Goal: Task Accomplishment & Management: Manage account settings

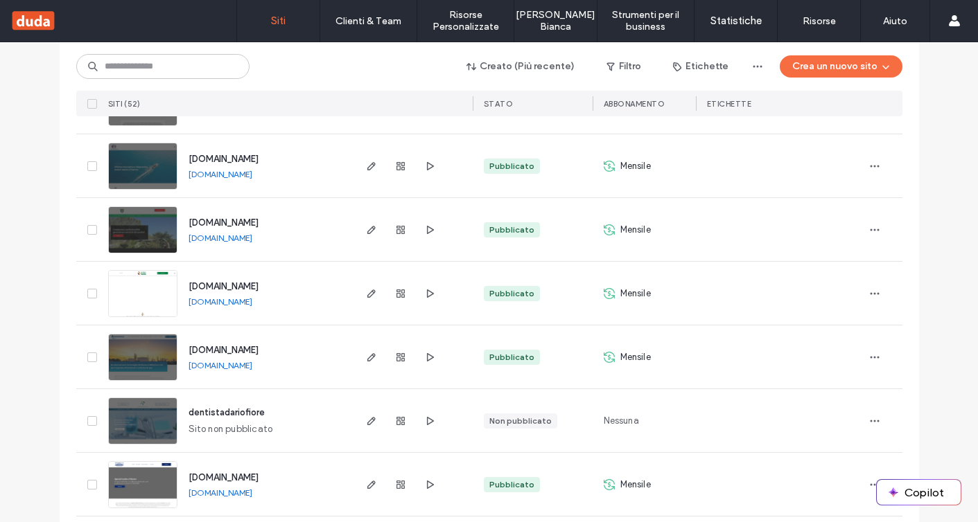
scroll to position [2882, 0]
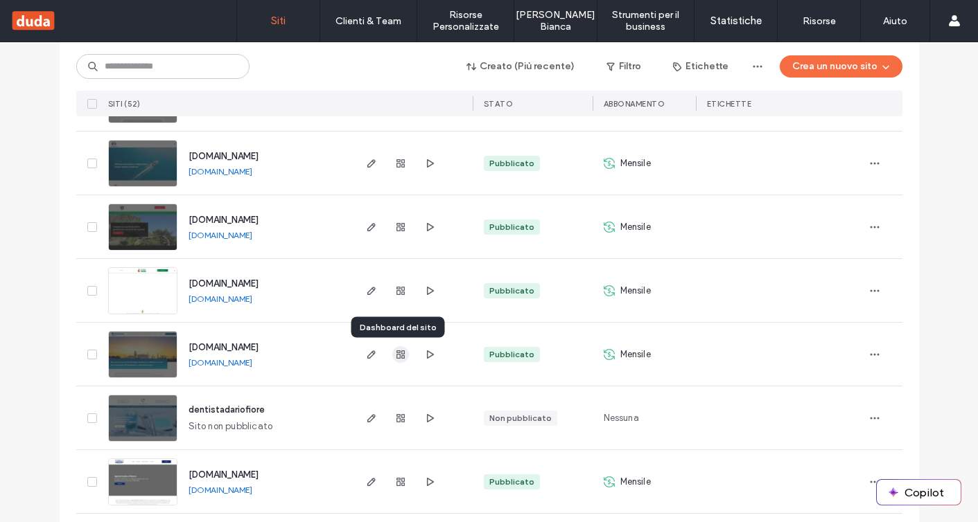
click at [397, 356] on icon "button" at bounding box center [400, 354] width 11 height 11
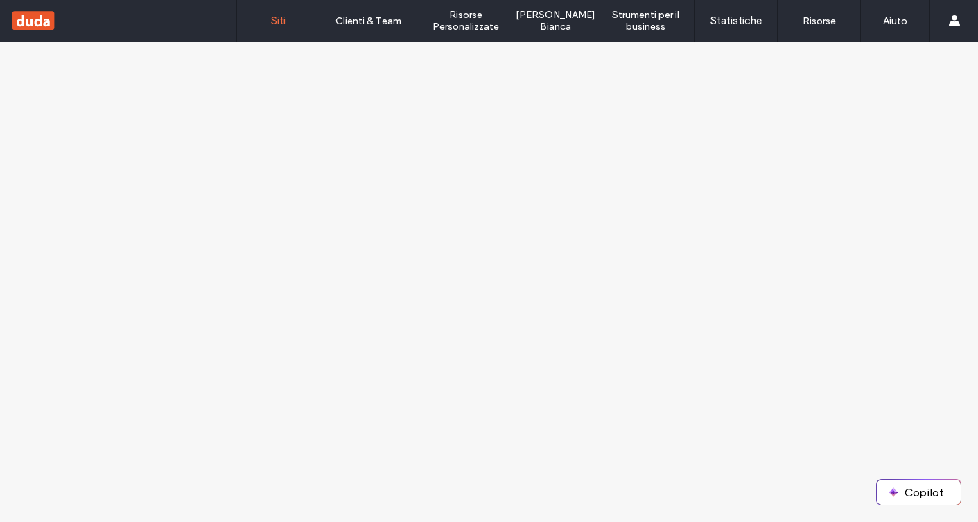
click at [282, 19] on label "Siti" at bounding box center [278, 21] width 15 height 12
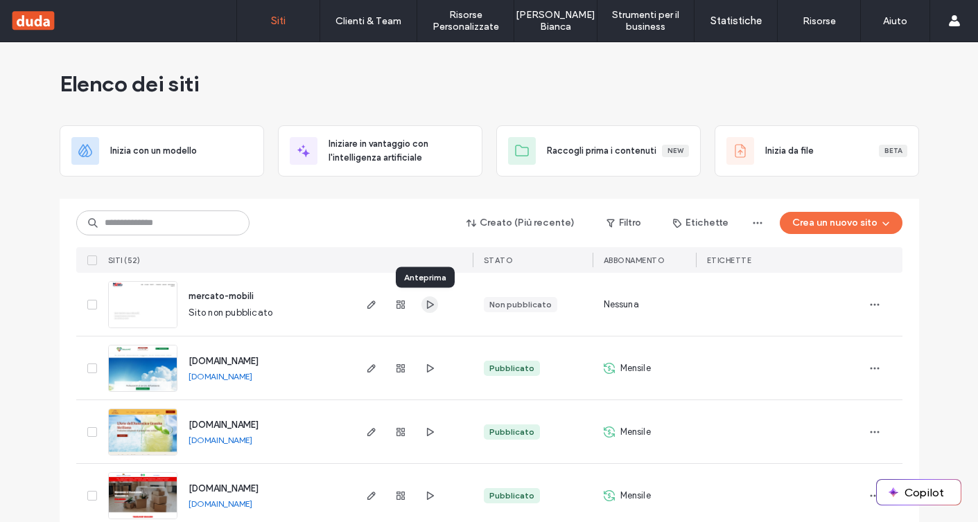
click at [426, 304] on use "button" at bounding box center [429, 304] width 7 height 8
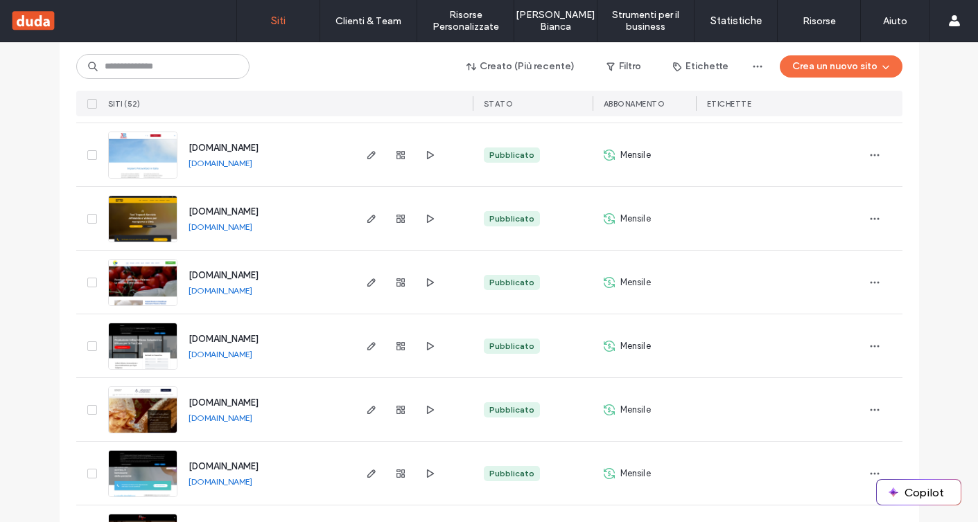
scroll to position [990, 0]
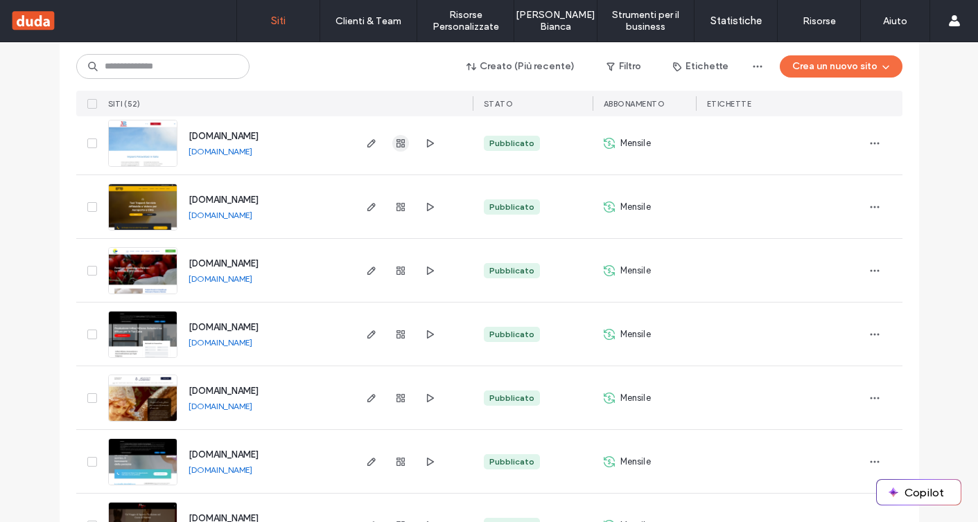
click at [397, 142] on use "button" at bounding box center [400, 143] width 8 height 8
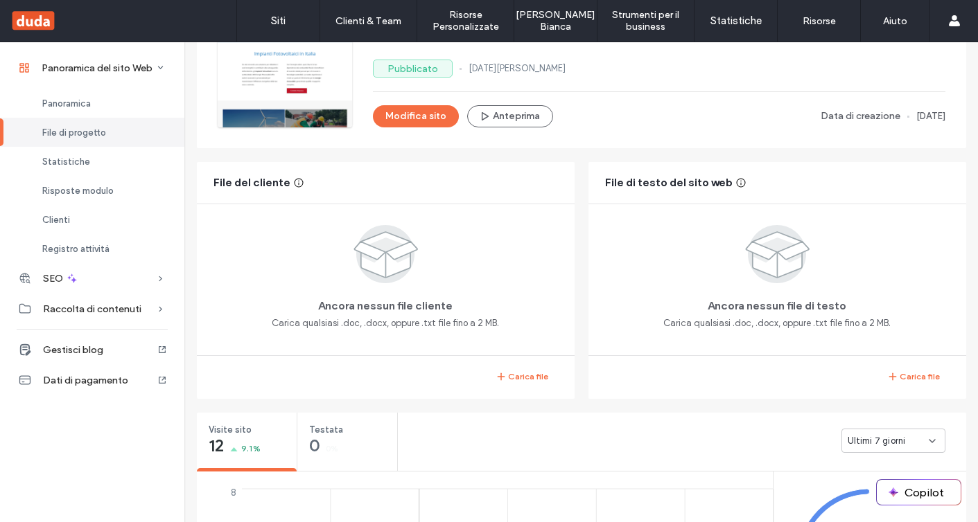
scroll to position [448, 0]
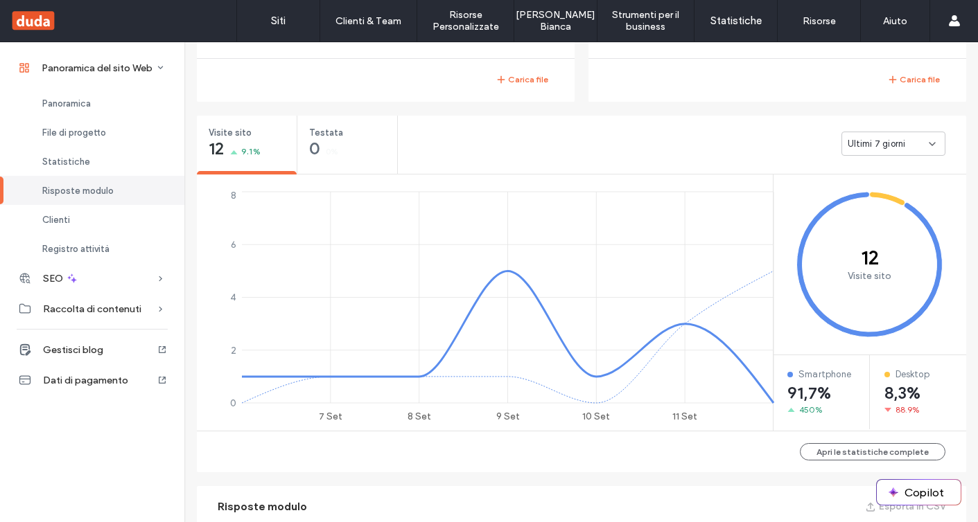
scroll to position [1111, 0]
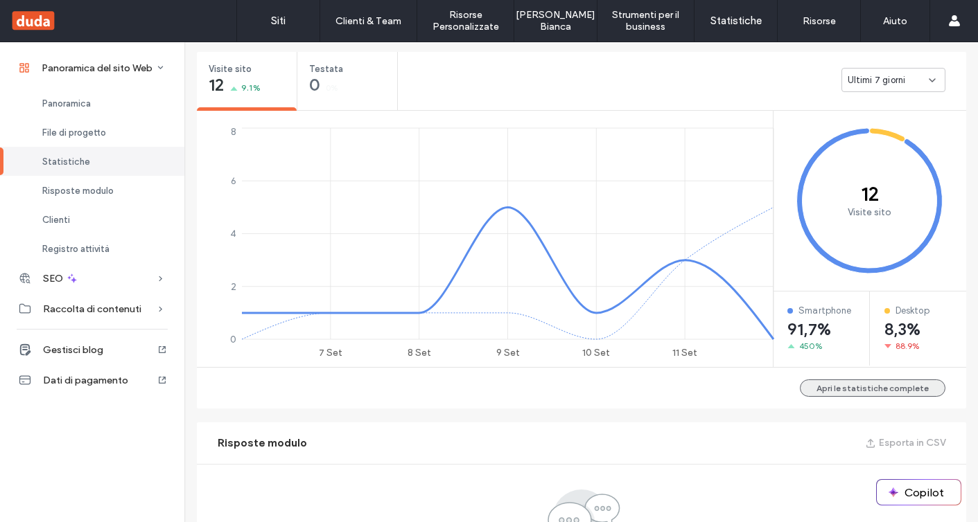
scroll to position [281, 0]
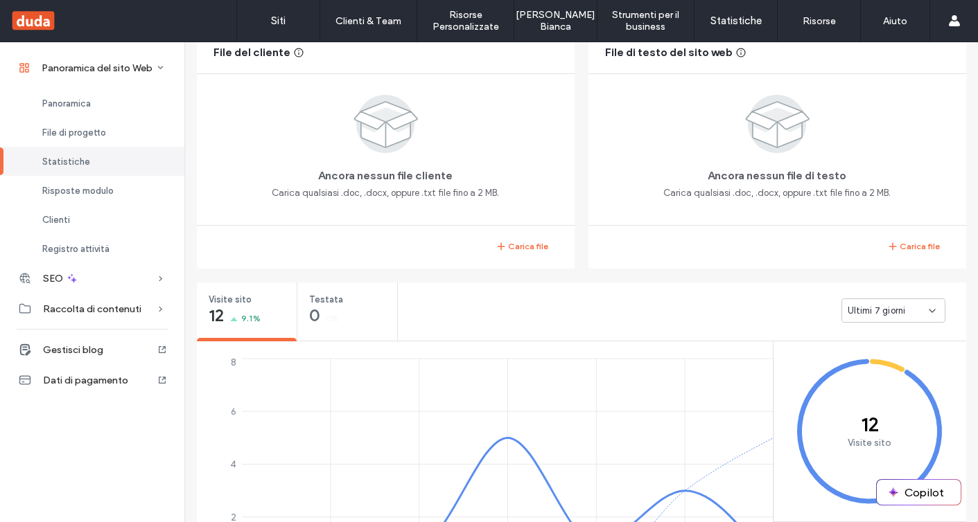
click at [890, 297] on div "Ultimi 7 giorni" at bounding box center [682, 310] width 568 height 55
click at [890, 312] on span "Ultimi 7 giorni" at bounding box center [876, 311] width 58 height 14
click at [881, 378] on span "Ultimi 30 giorni" at bounding box center [875, 384] width 64 height 14
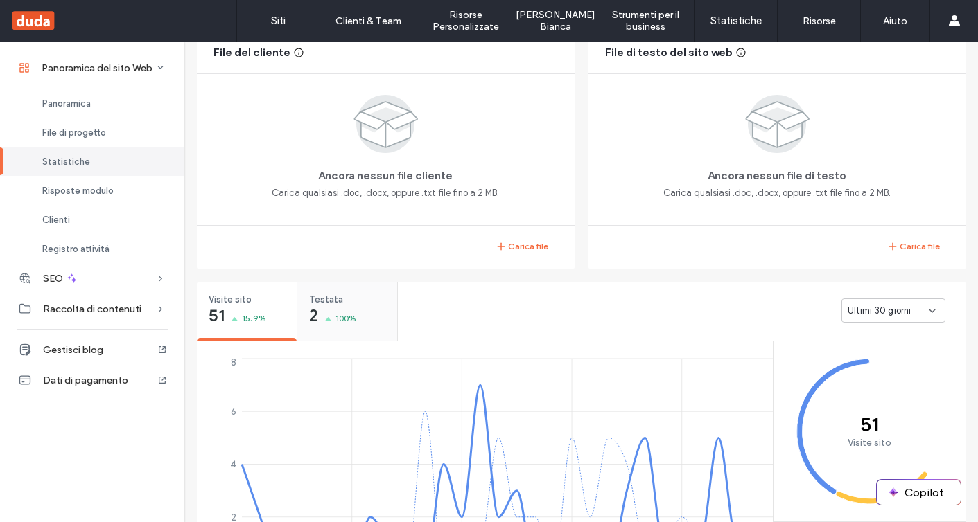
click at [360, 318] on div "Testata 2 100%" at bounding box center [347, 309] width 100 height 52
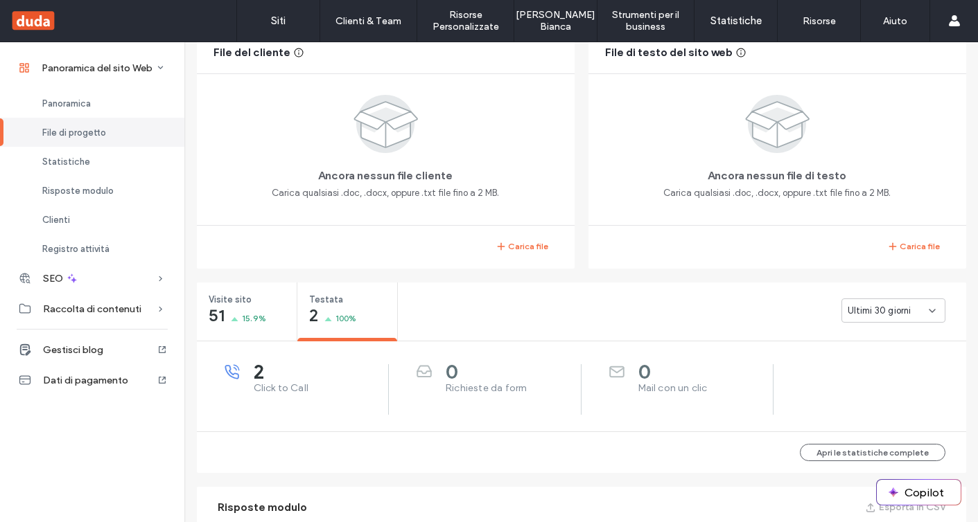
scroll to position [53, 0]
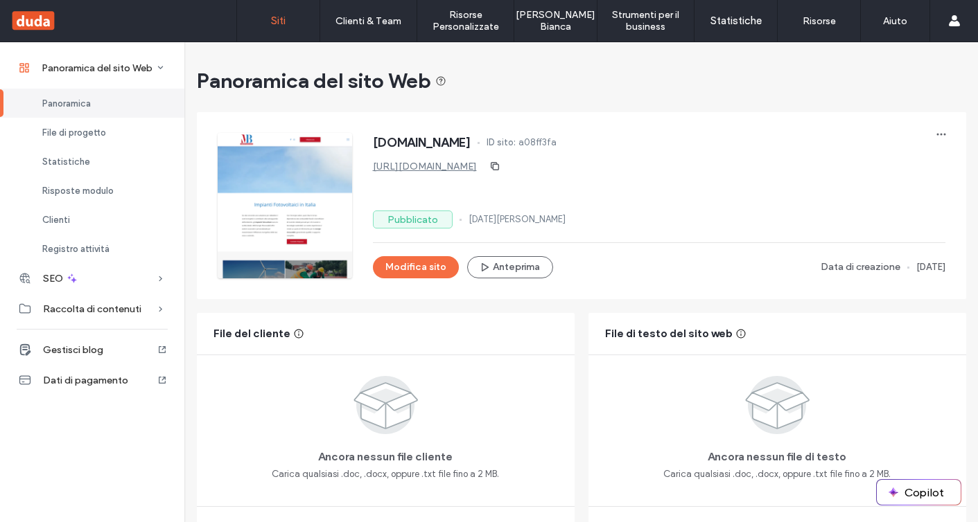
click at [288, 28] on link "Siti" at bounding box center [278, 21] width 82 height 42
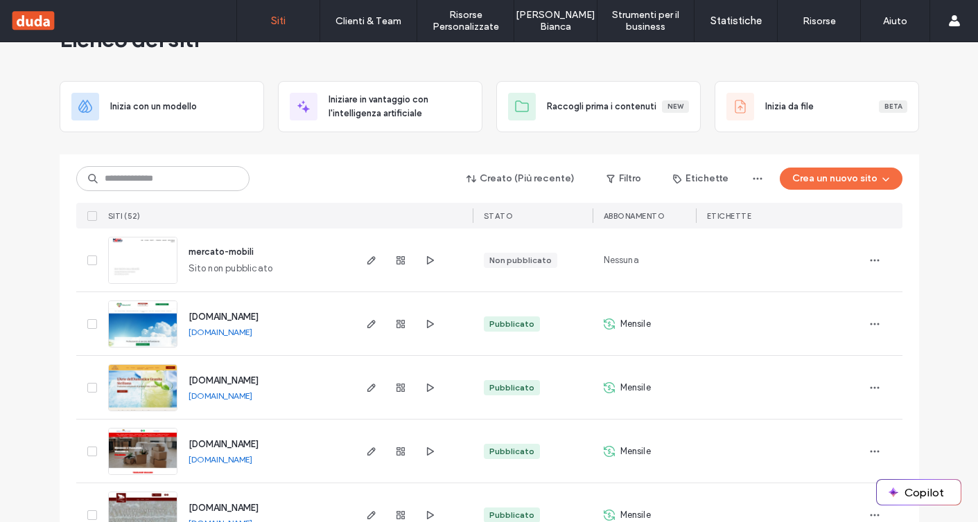
scroll to position [43, 0]
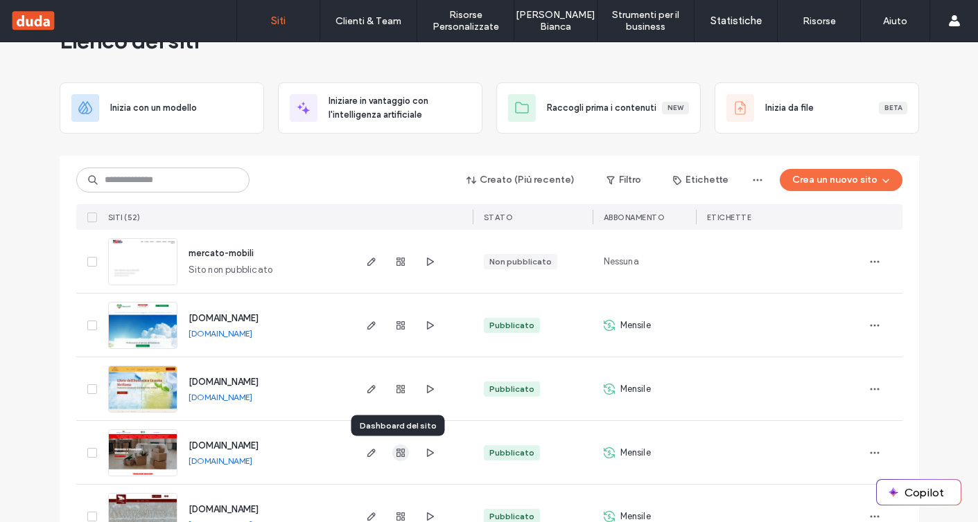
click at [401, 455] on span "button" at bounding box center [400, 453] width 17 height 17
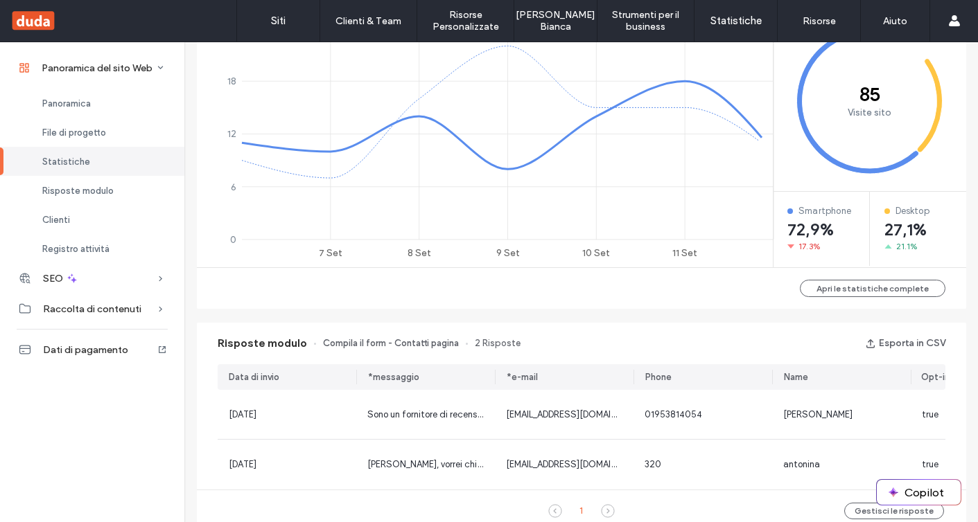
scroll to position [362, 0]
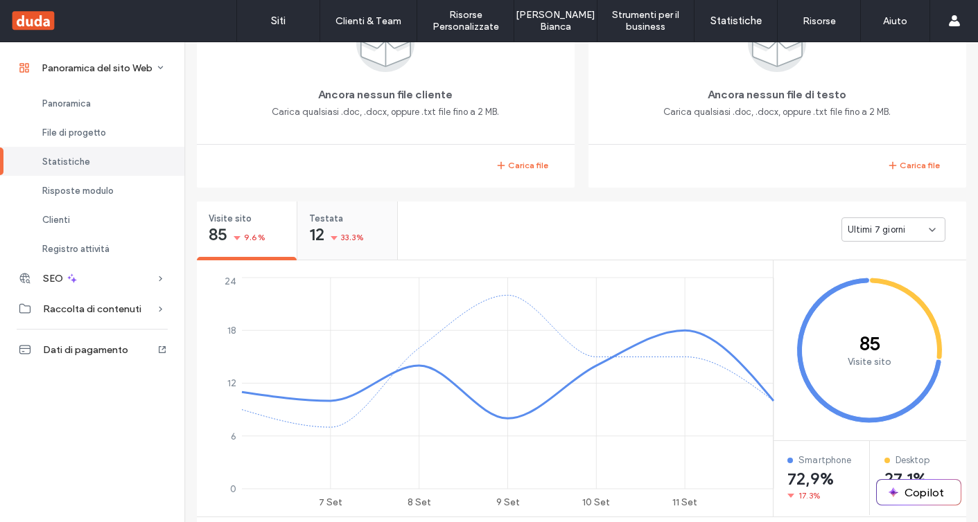
click at [352, 229] on div "12 33.3%" at bounding box center [336, 236] width 55 height 17
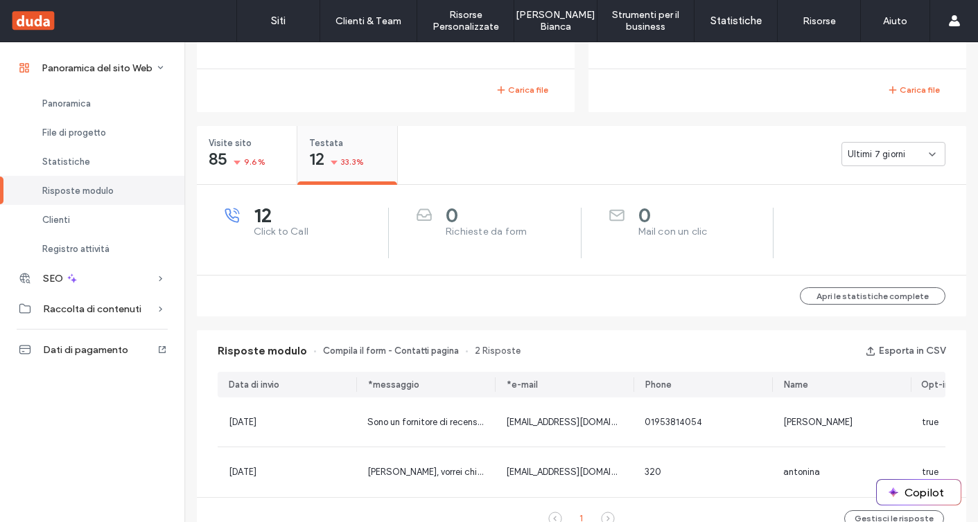
scroll to position [528, 0]
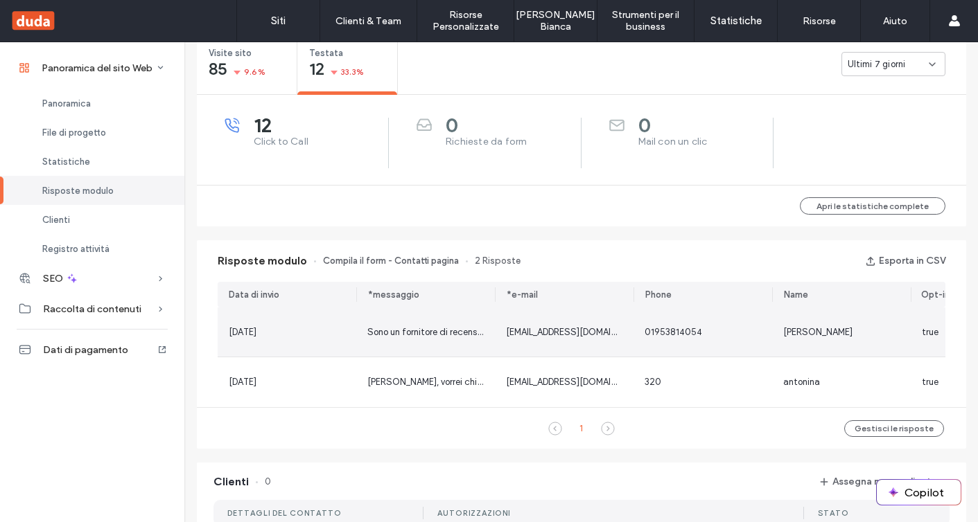
click at [400, 338] on div "Sono un fornitore di recensioni con punteggio 5⭐⭐⭐⭐⭐ e ti aiuterò a posizionart…" at bounding box center [425, 333] width 116 height 14
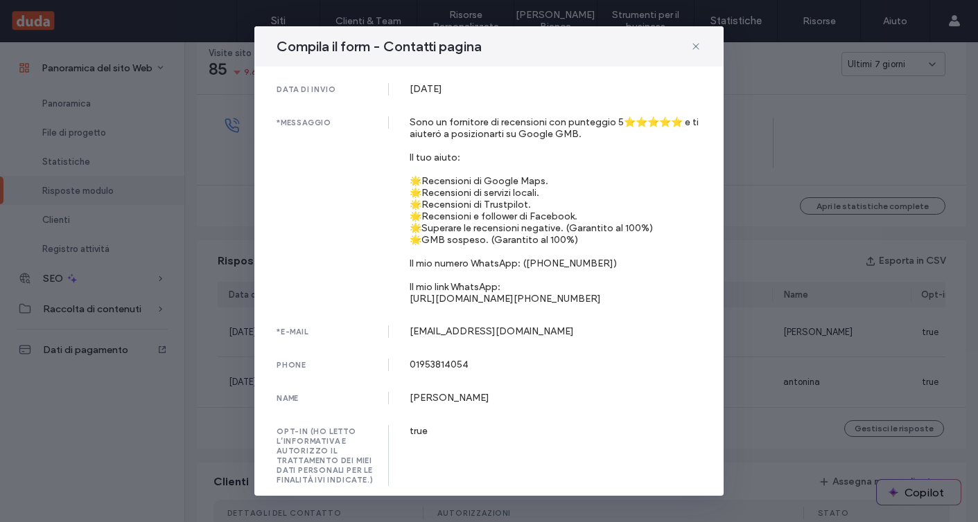
click at [746, 193] on div "Compila il form - Contatti pagina data di invio 03 Sep, 2025 *messaggio Sono un…" at bounding box center [489, 261] width 978 height 522
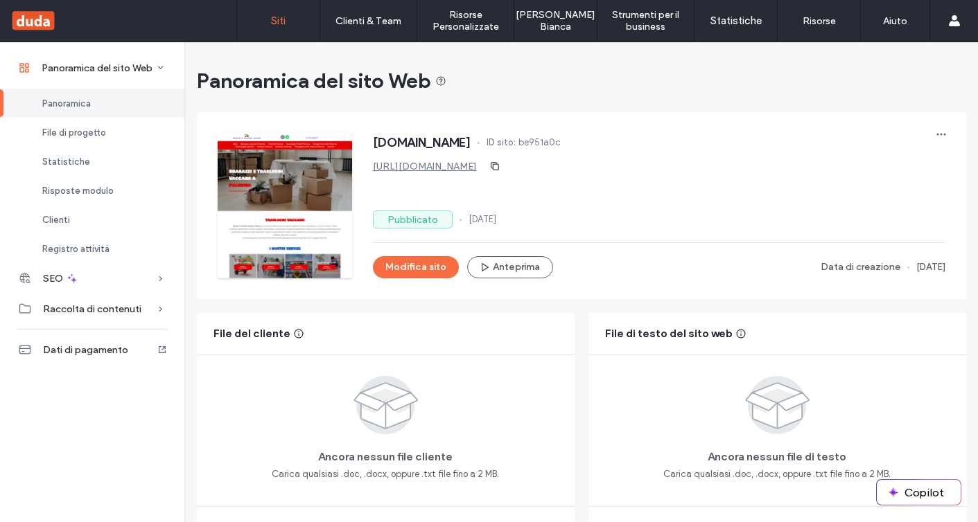
click at [279, 19] on label "Siti" at bounding box center [278, 21] width 15 height 12
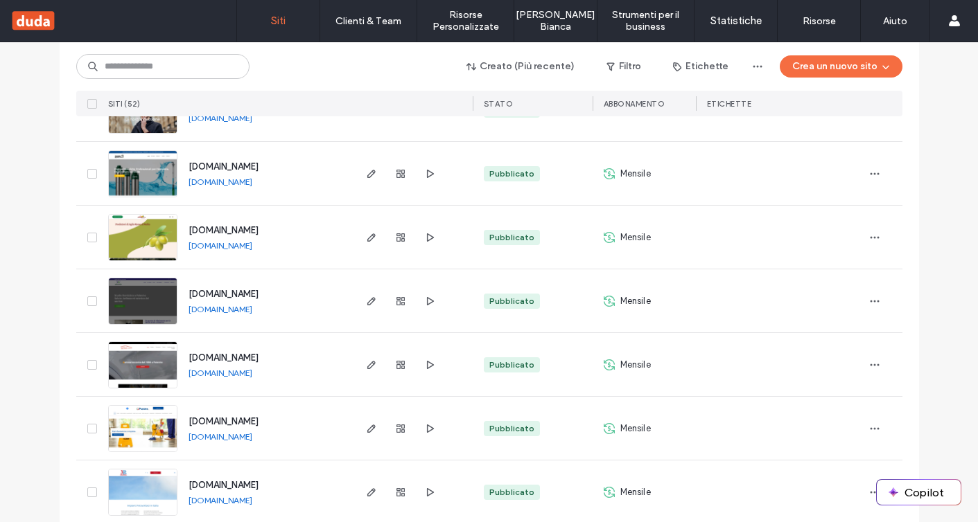
scroll to position [644, 0]
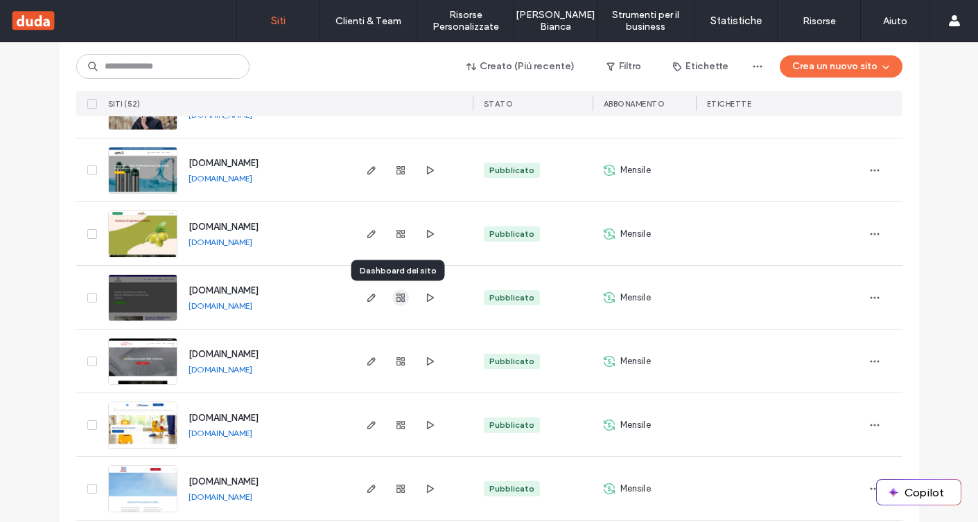
click at [395, 299] on icon "button" at bounding box center [400, 297] width 11 height 11
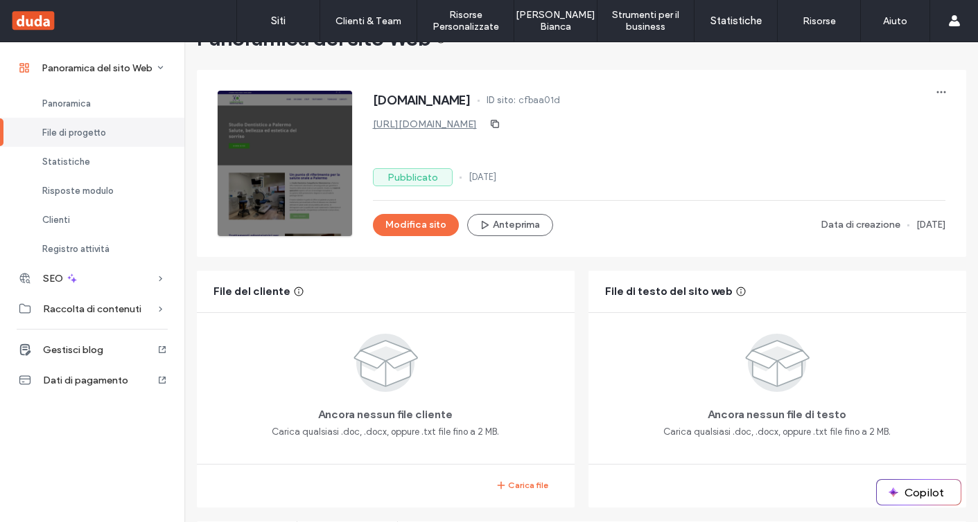
scroll to position [161, 0]
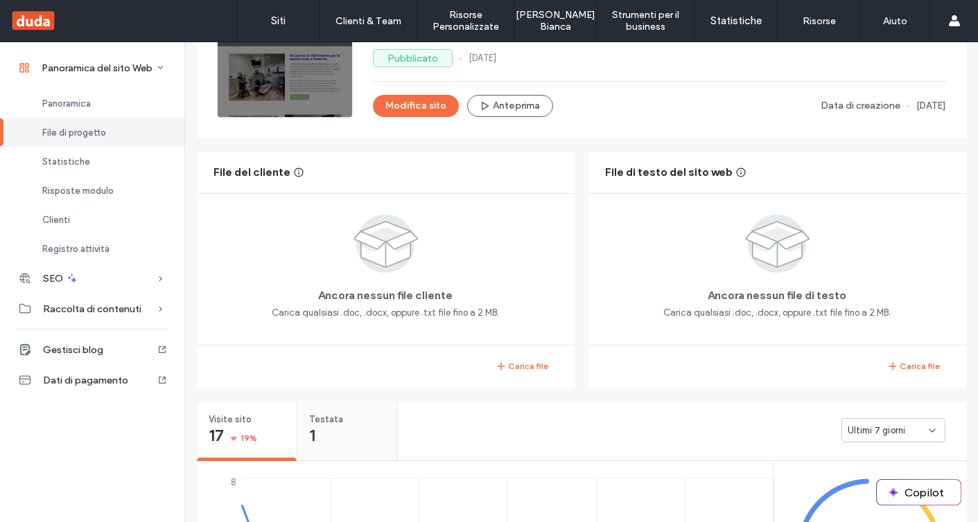
click at [322, 432] on div "1 0%" at bounding box center [322, 437] width 26 height 17
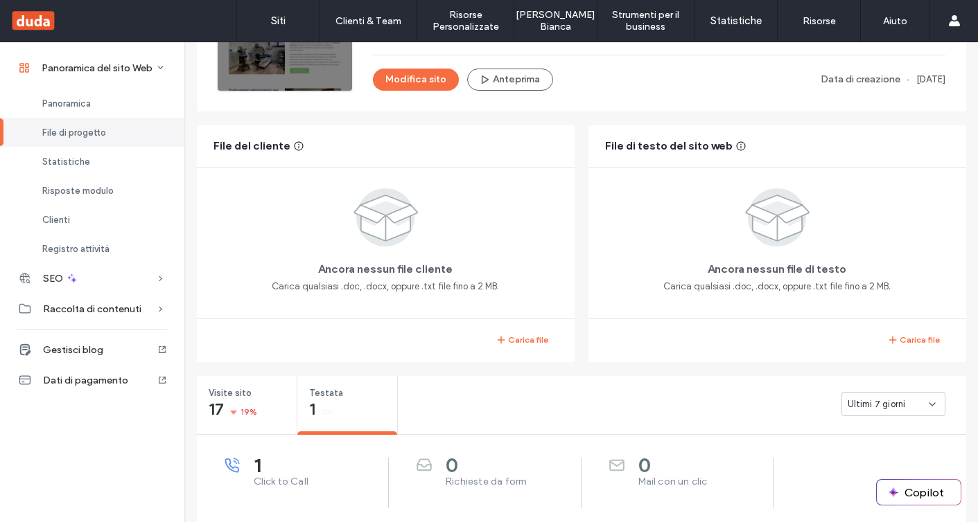
scroll to position [87, 0]
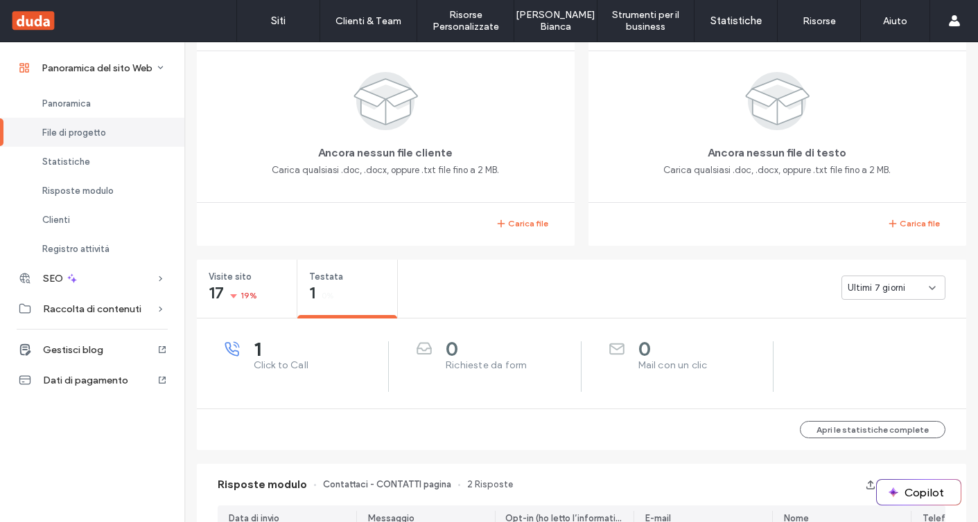
scroll to position [358, 0]
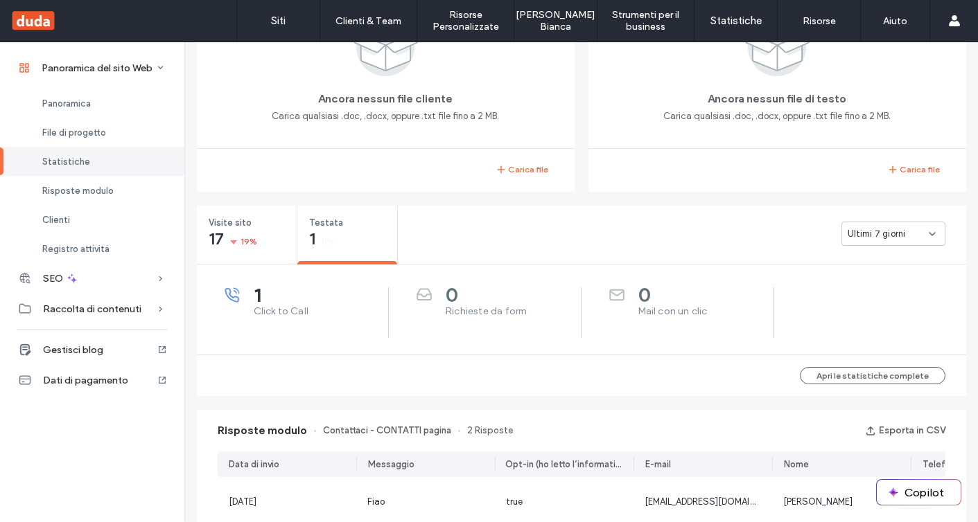
click at [882, 238] on span "Ultimi 7 giorni" at bounding box center [876, 234] width 58 height 14
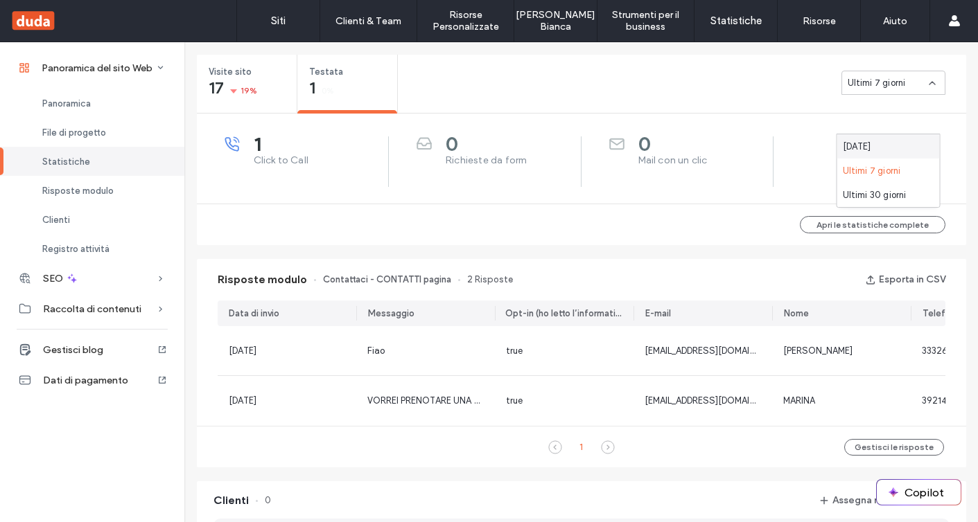
scroll to position [520, 0]
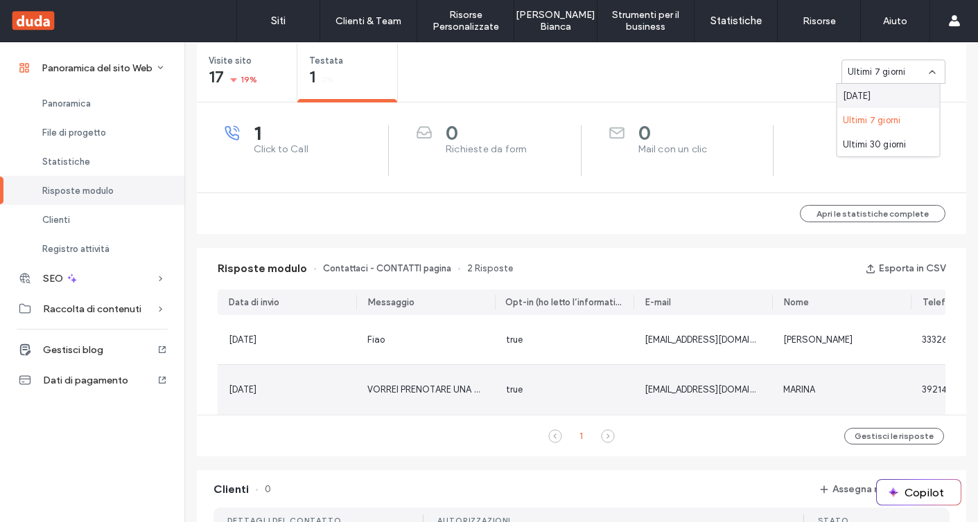
click at [500, 385] on div "true" at bounding box center [564, 390] width 139 height 50
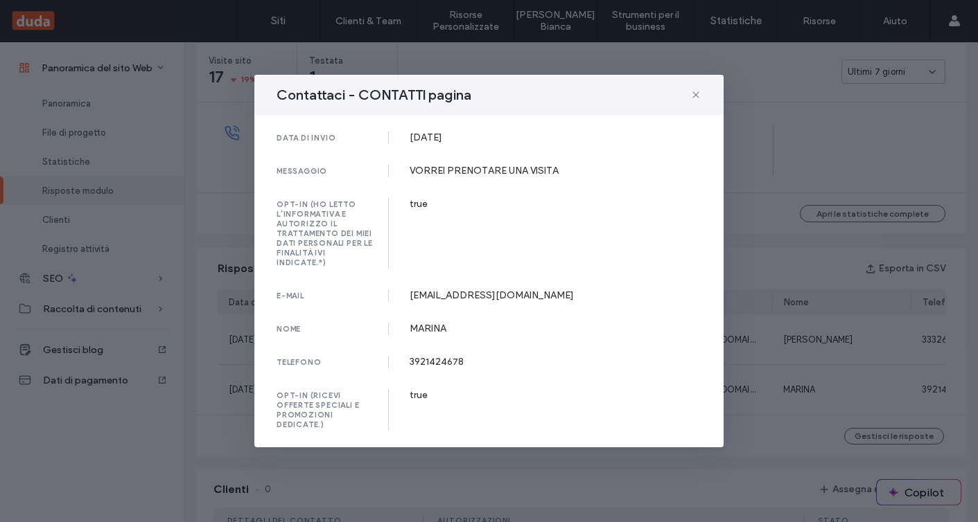
click at [728, 261] on div "Contattaci - CONTATTI pagina data di invio 12 Mar, 2025 messaggio VORREI PRENOT…" at bounding box center [489, 261] width 978 height 522
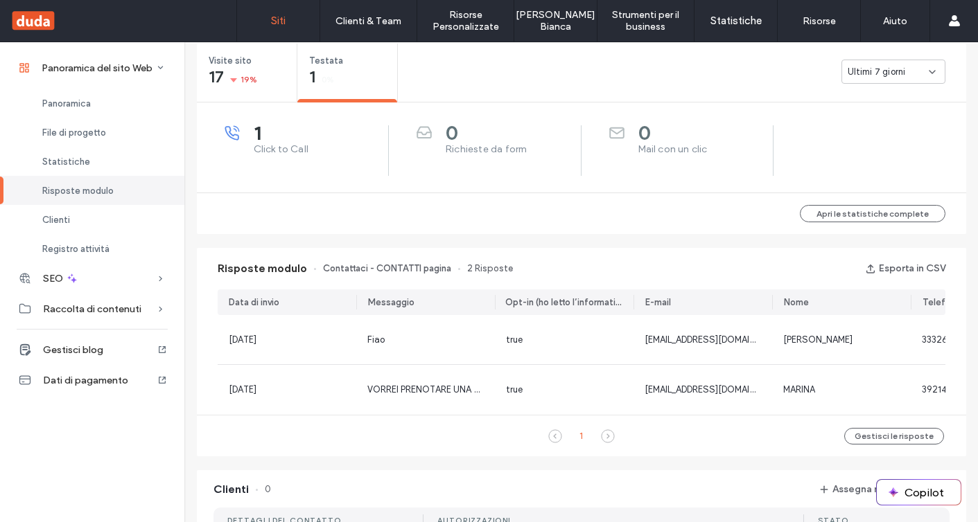
click at [283, 24] on label "Siti" at bounding box center [278, 21] width 15 height 12
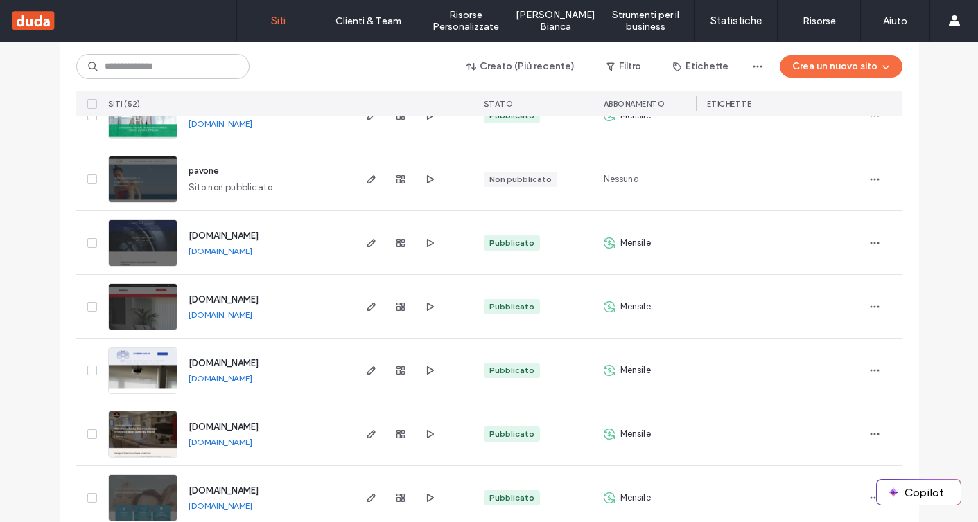
scroll to position [1851, 0]
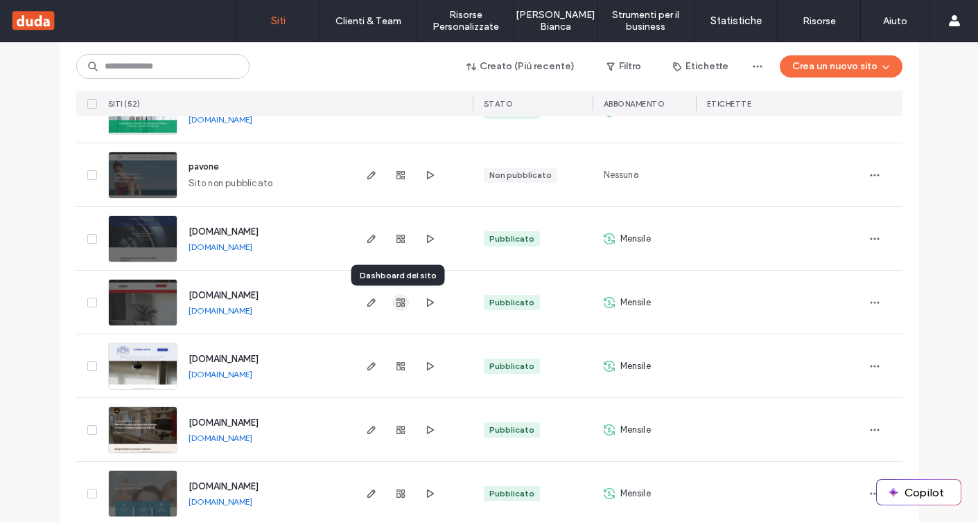
click at [396, 302] on use "button" at bounding box center [400, 303] width 8 height 8
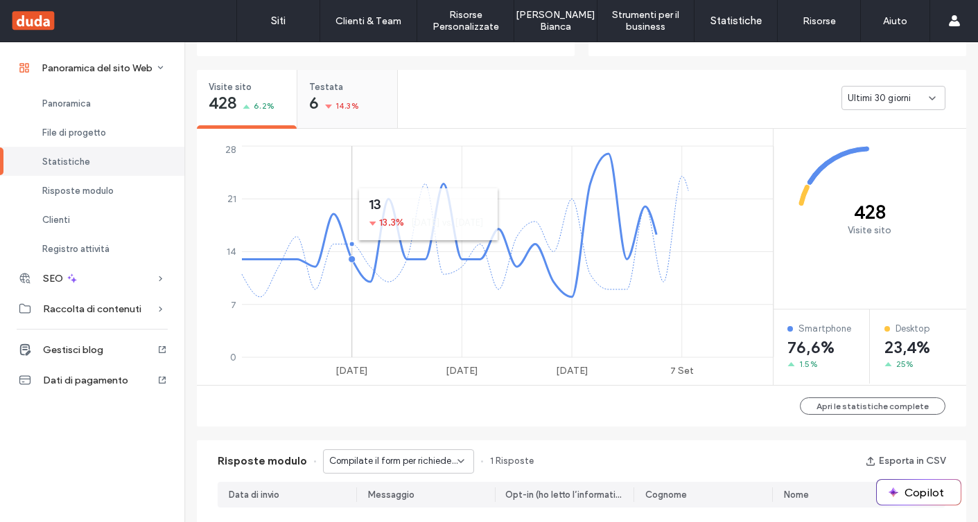
scroll to position [510, 0]
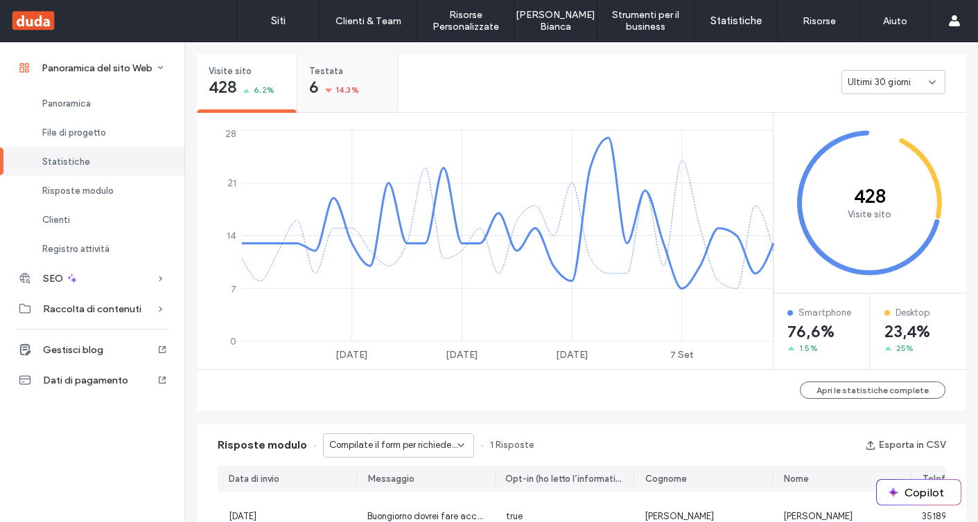
click at [337, 79] on div "Testata 6 14.3%" at bounding box center [347, 80] width 100 height 52
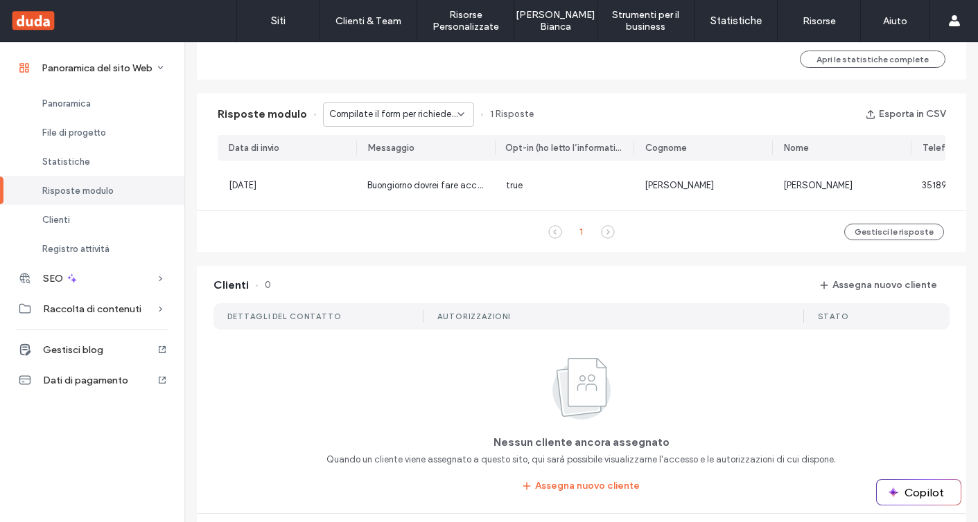
scroll to position [678, 0]
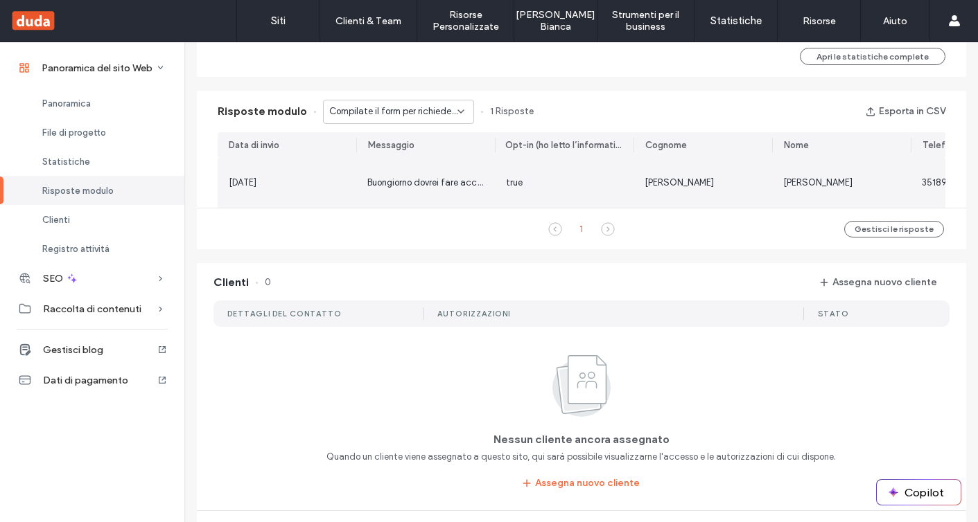
click at [473, 184] on span "Buongiorno dovrei fare accorciare una tenda e aggiungerci delle asole alle qual…" at bounding box center [652, 182] width 570 height 10
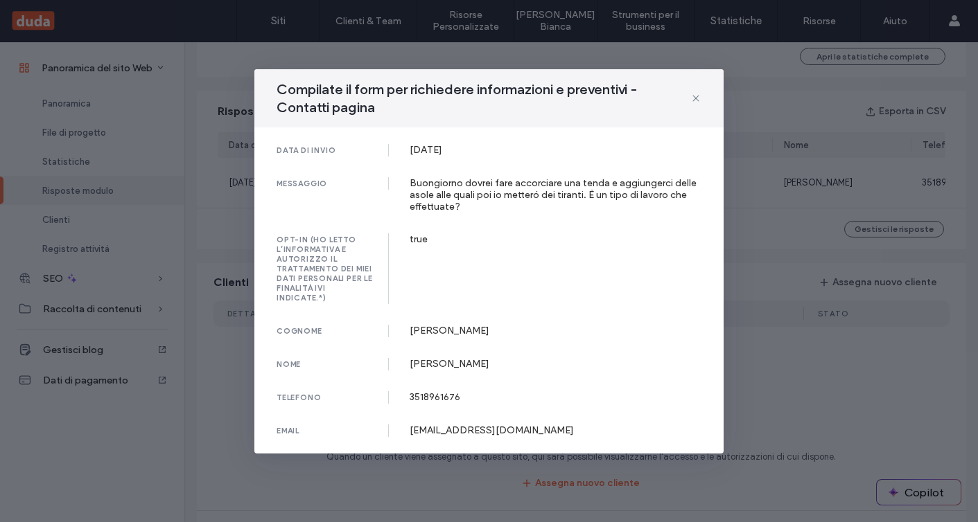
click at [778, 288] on div "Compilate il form per richiedere informazioni e preventivi - Contatti pagina da…" at bounding box center [489, 261] width 978 height 522
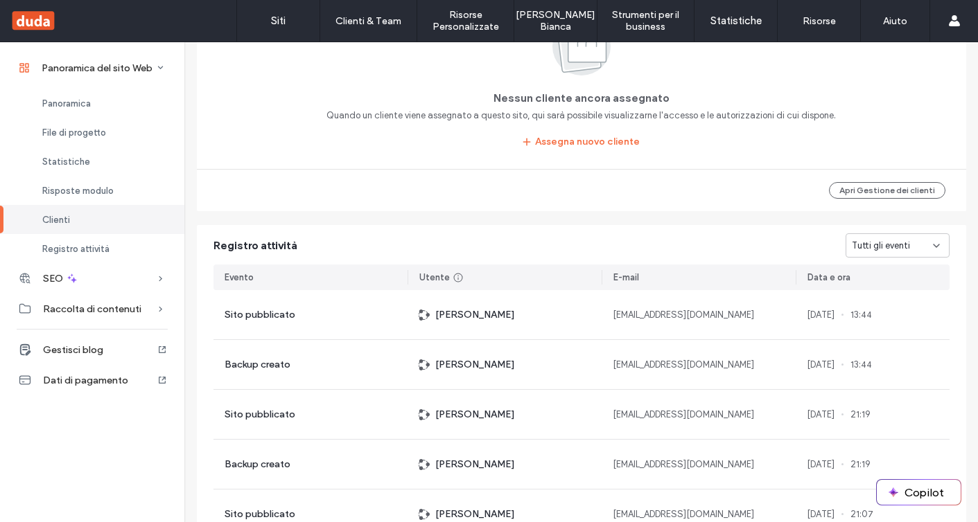
scroll to position [1159, 0]
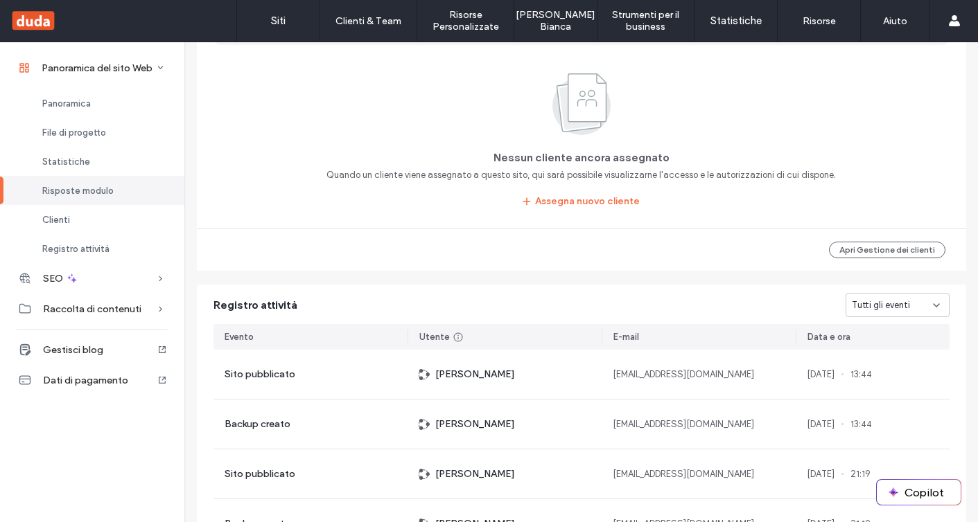
scroll to position [581, 0]
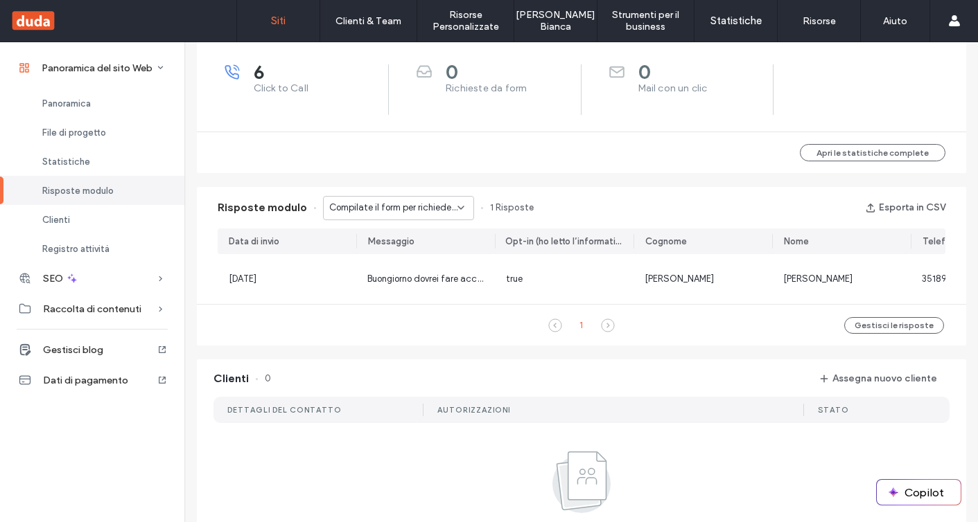
click at [274, 30] on link "Siti" at bounding box center [278, 21] width 82 height 42
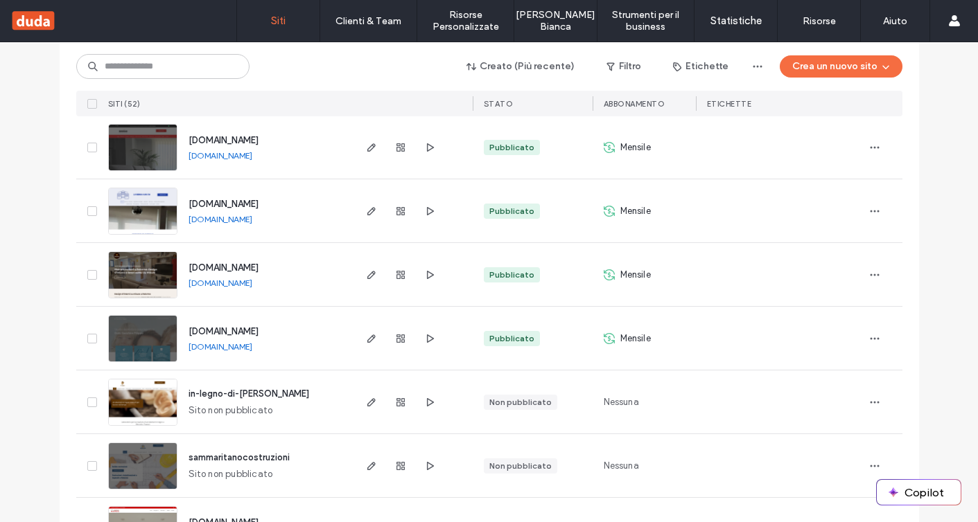
scroll to position [2007, 0]
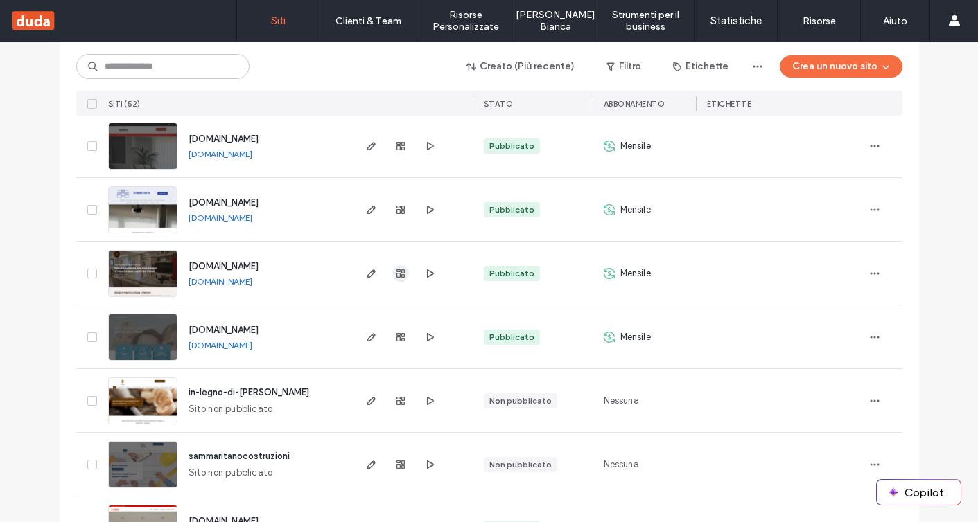
click at [395, 277] on icon "button" at bounding box center [400, 273] width 11 height 11
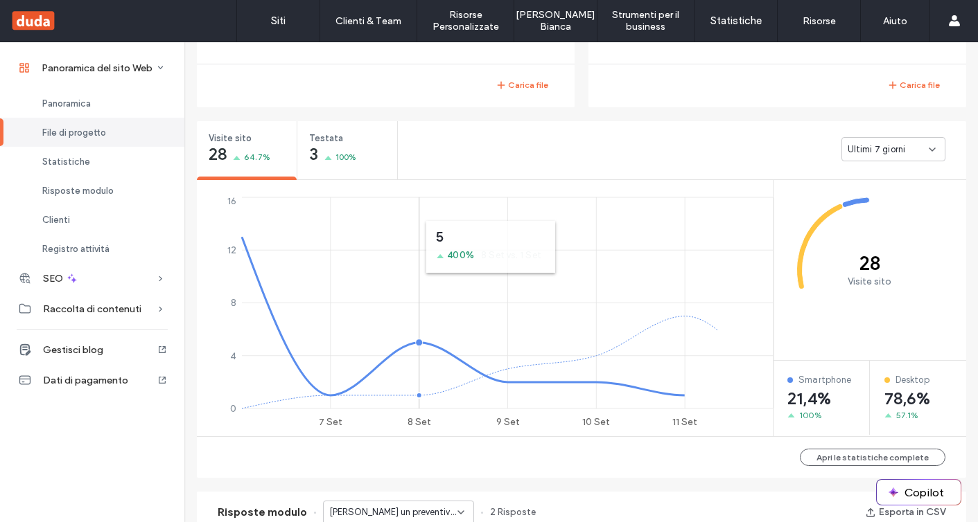
scroll to position [446, 0]
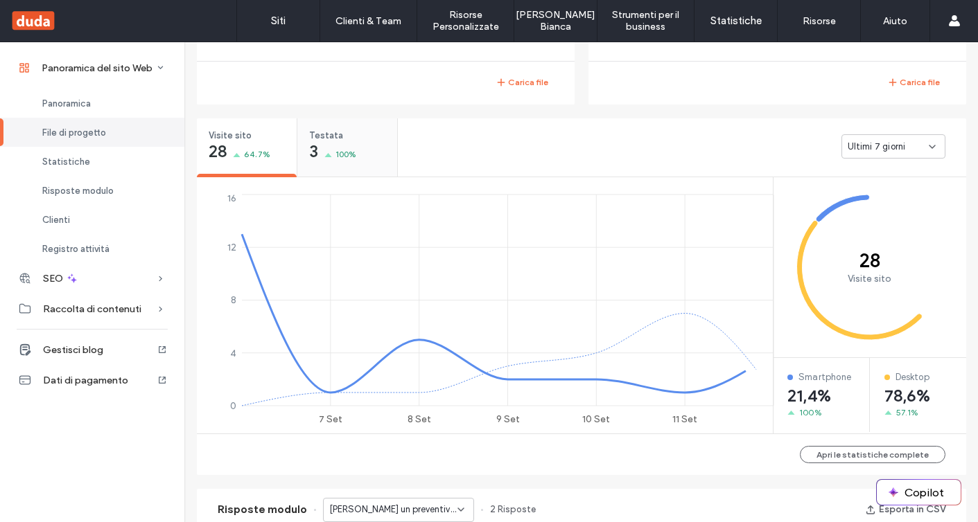
click at [330, 173] on div "Testata 3 100%" at bounding box center [347, 147] width 100 height 59
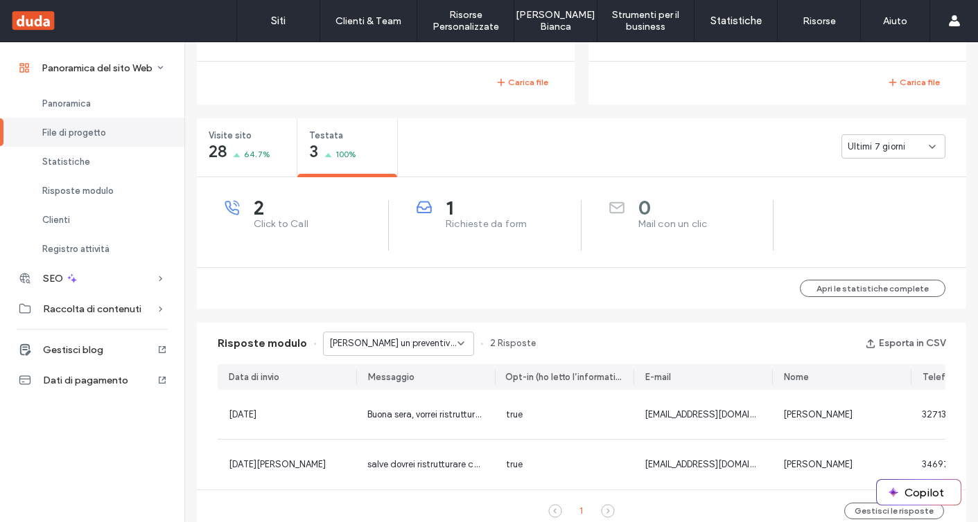
scroll to position [477, 0]
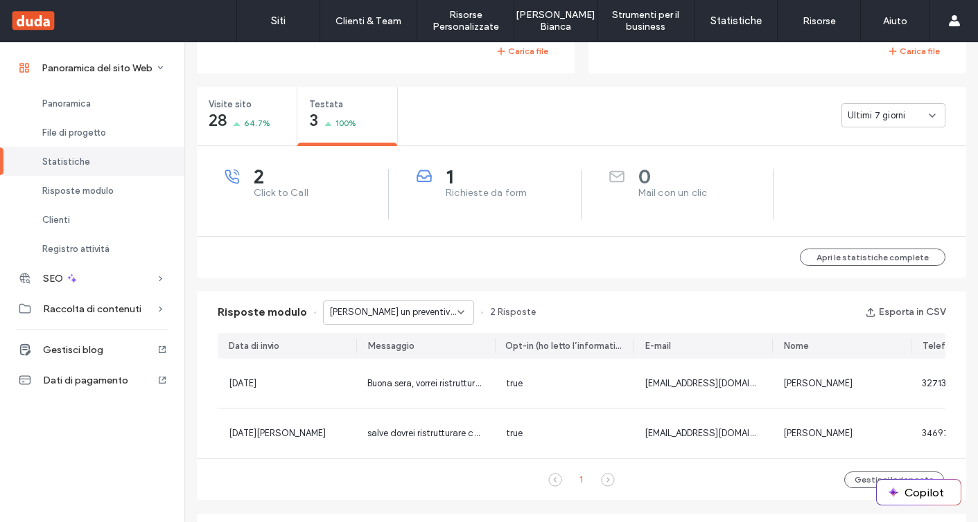
click at [427, 317] on span "Richiedi un preventivo - Residenziali pagina" at bounding box center [393, 313] width 128 height 14
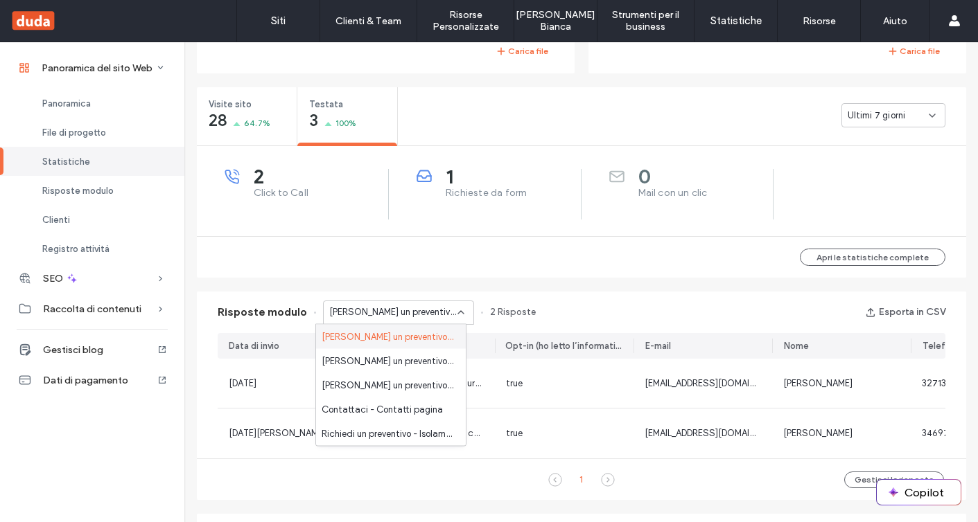
click at [425, 344] on div "Richiedi un preventivo - Residenziali pagina" at bounding box center [391, 337] width 150 height 24
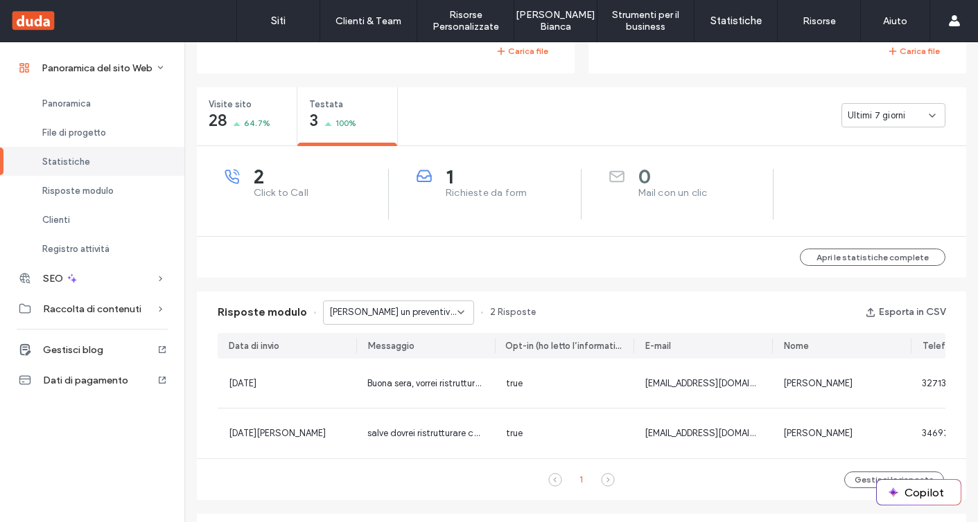
click at [420, 310] on span "Richiedi un preventivo - Residenziali pagina" at bounding box center [393, 313] width 128 height 14
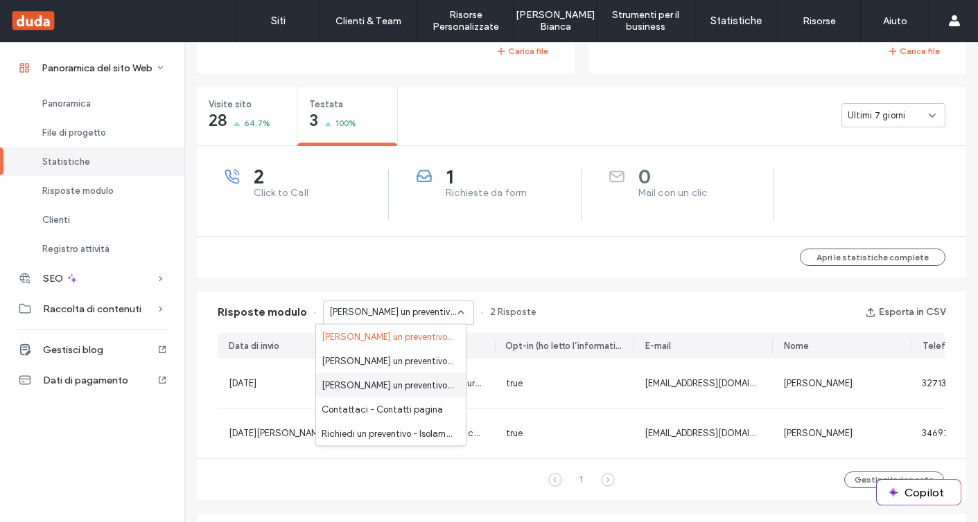
click at [416, 374] on div "Richiedi un preventivo - Impianti elettrici pagina" at bounding box center [391, 385] width 150 height 24
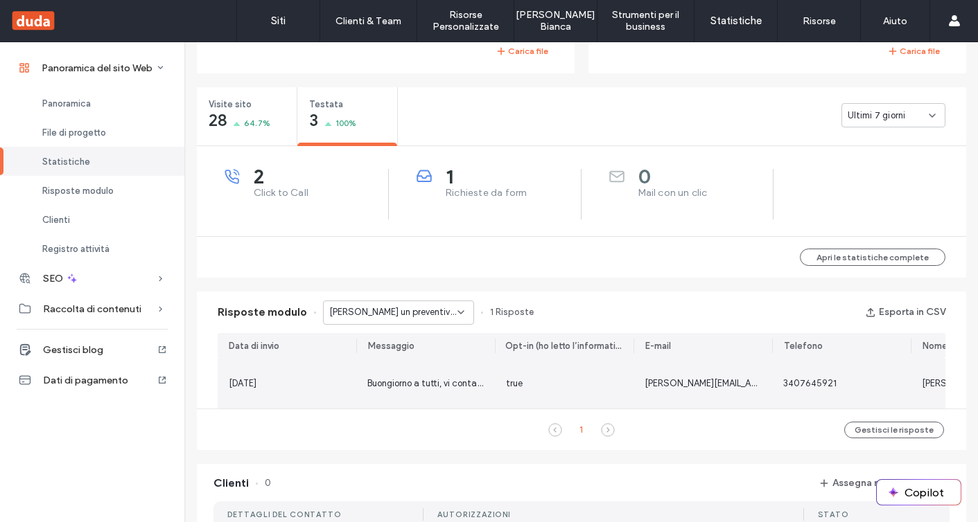
click at [421, 392] on div "Buongiorno a tutti, vi contatto dall’azienda Baw Srl, in merito a un nostro neg…" at bounding box center [425, 384] width 139 height 50
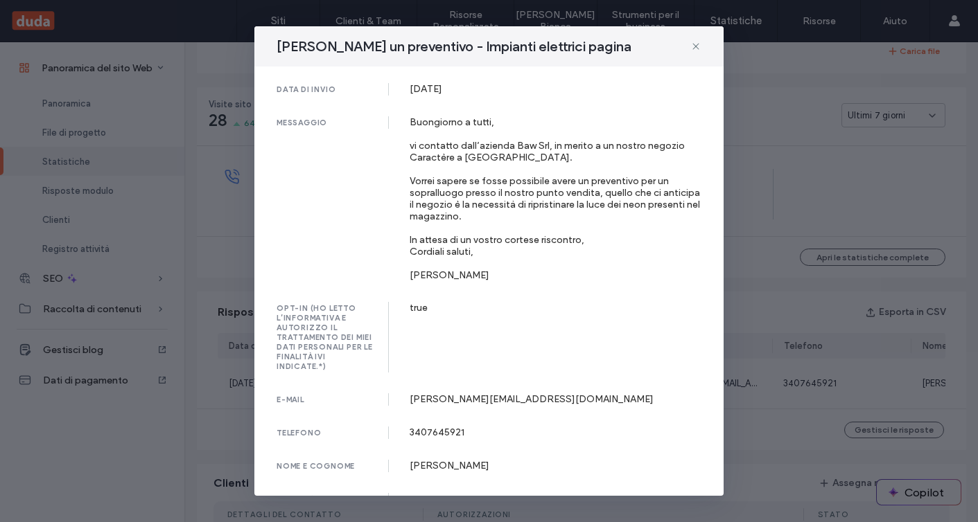
click at [599, 148] on div "Buongiorno a tutti, vi contatto dall’azienda Baw Srl, in merito a un nostro neg…" at bounding box center [556, 198] width 292 height 165
click at [535, 175] on div "Buongiorno a tutti, vi contatto dall’azienda Baw Srl, in merito a un nostro neg…" at bounding box center [556, 198] width 292 height 165
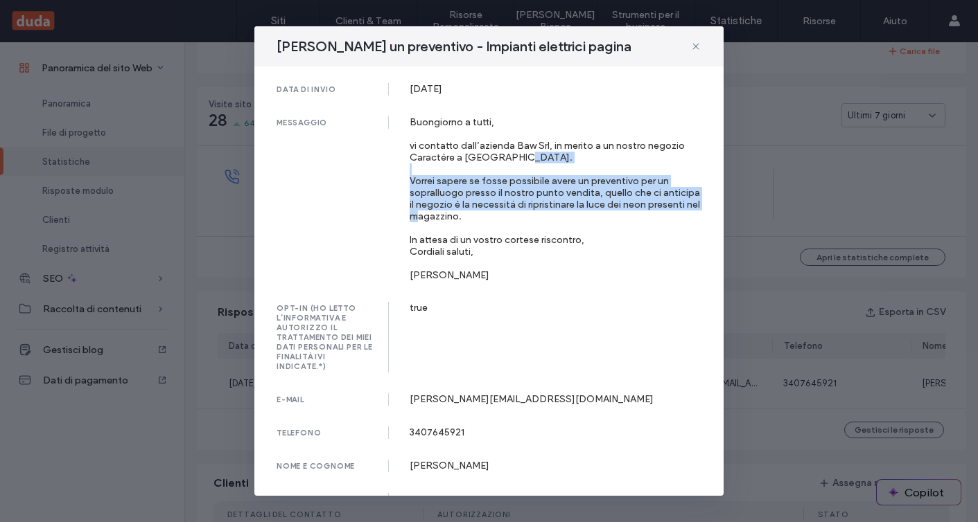
click at [535, 175] on div "Buongiorno a tutti, vi contatto dall’azienda Baw Srl, in merito a un nostro neg…" at bounding box center [556, 198] width 292 height 165
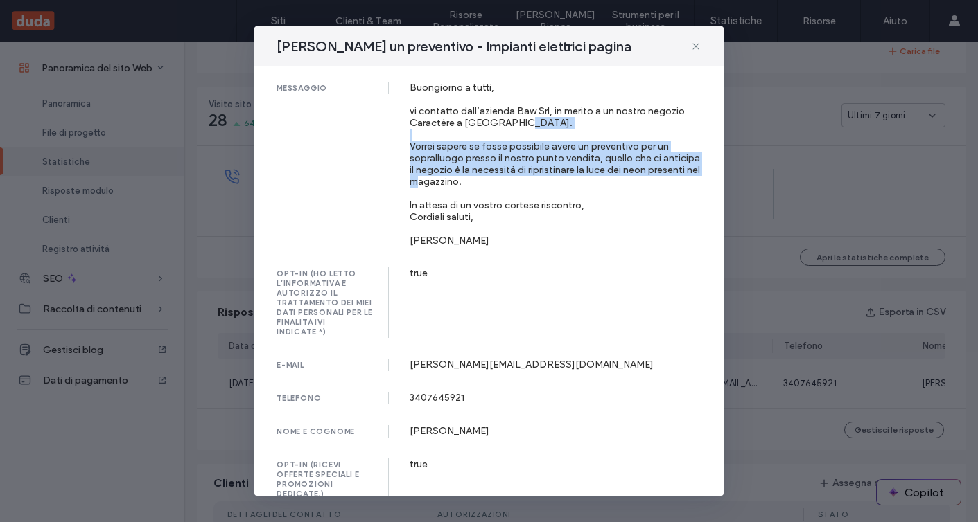
scroll to position [49, 0]
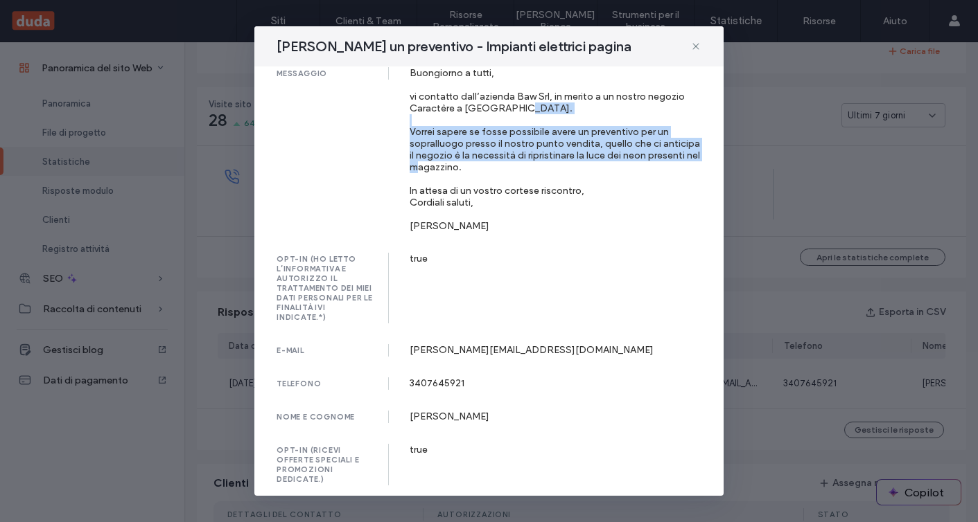
click at [862, 268] on div "Richiedi un preventivo - Impianti elettrici pagina data di invio 09 Sep, 2025 m…" at bounding box center [489, 261] width 978 height 522
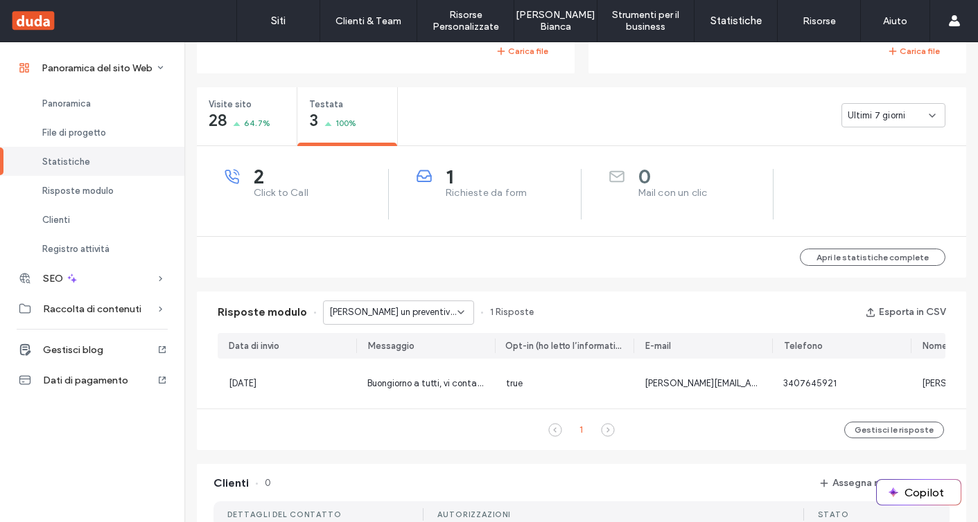
click at [455, 310] on icon at bounding box center [460, 312] width 11 height 11
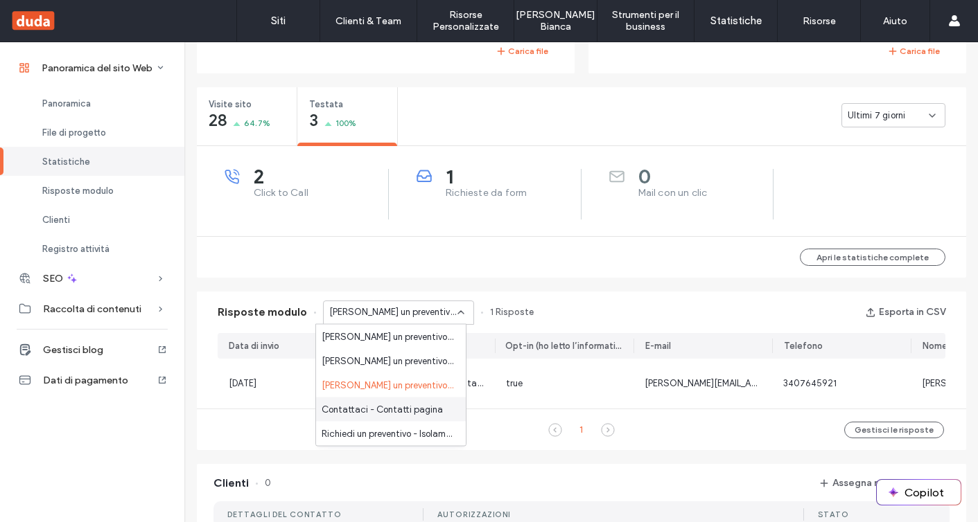
click at [428, 407] on span "Contattaci - Contatti pagina" at bounding box center [382, 410] width 121 height 14
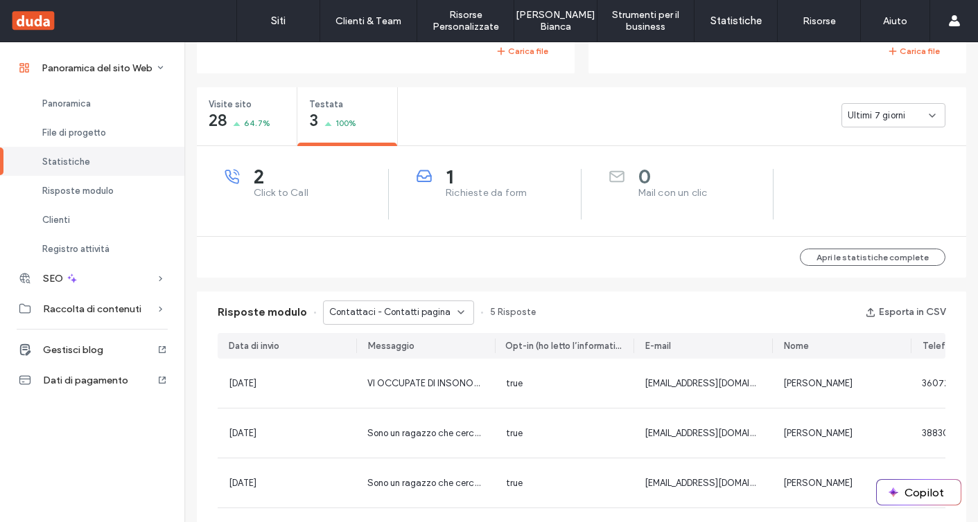
click at [419, 312] on span "Contattaci - Contatti pagina" at bounding box center [389, 313] width 121 height 14
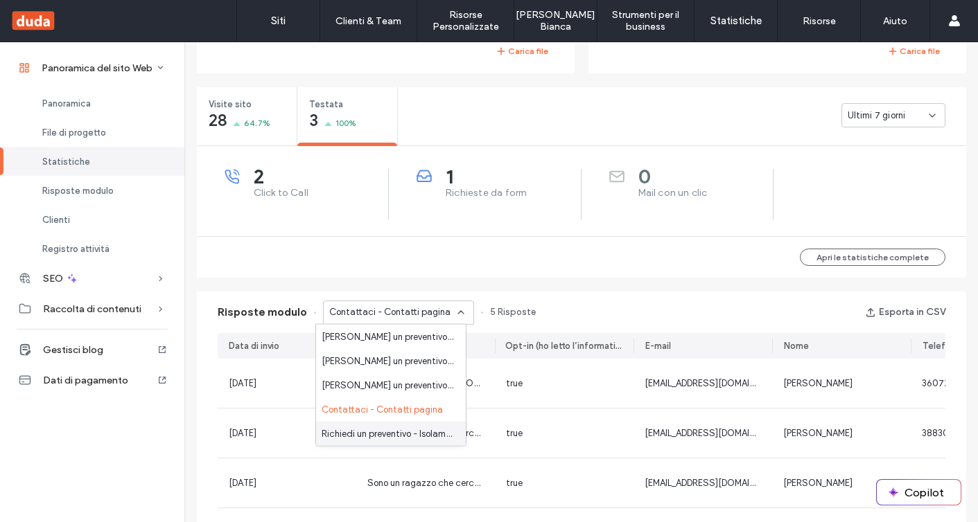
click at [424, 428] on span "Richiedi un preventivo - Isolamento acustico e termico pagina" at bounding box center [388, 434] width 133 height 14
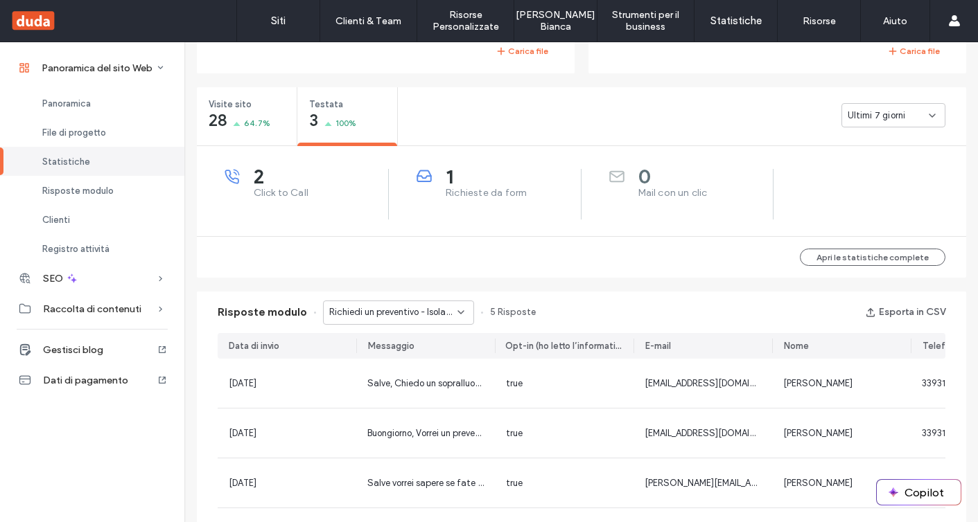
click at [410, 301] on div "Richiedi un preventivo - Isolamento acustico e termico pagina" at bounding box center [398, 313] width 151 height 24
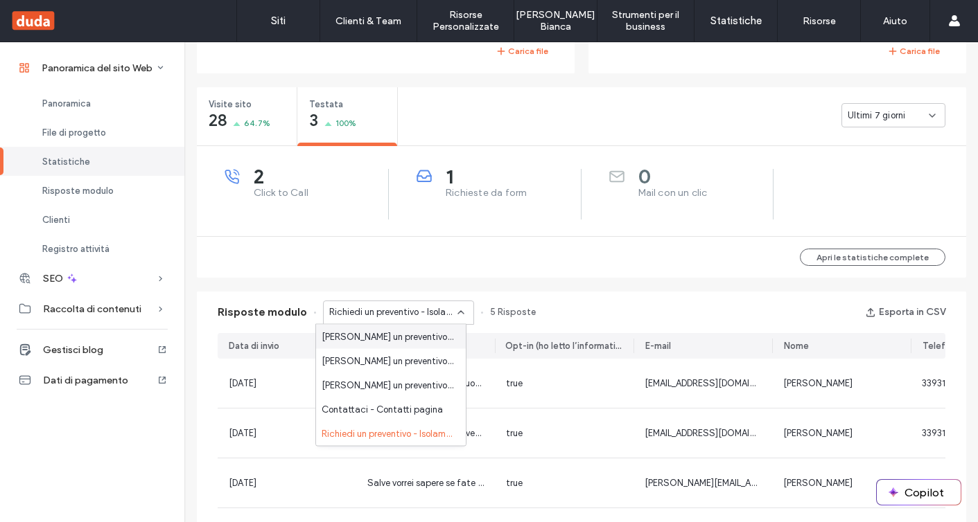
click at [412, 337] on span "Richiedi un preventivo - Residenziali pagina" at bounding box center [388, 337] width 133 height 14
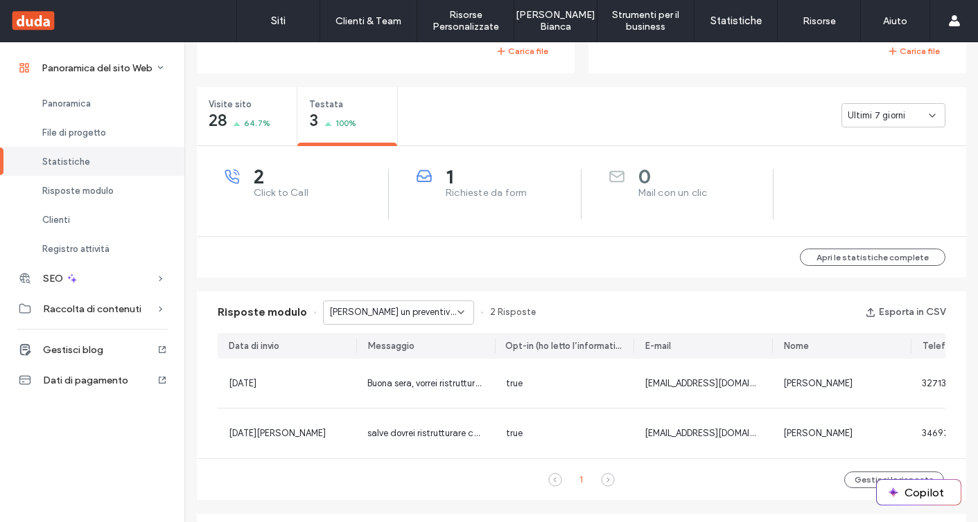
click at [416, 312] on span "Richiedi un preventivo - Residenziali pagina" at bounding box center [393, 313] width 128 height 14
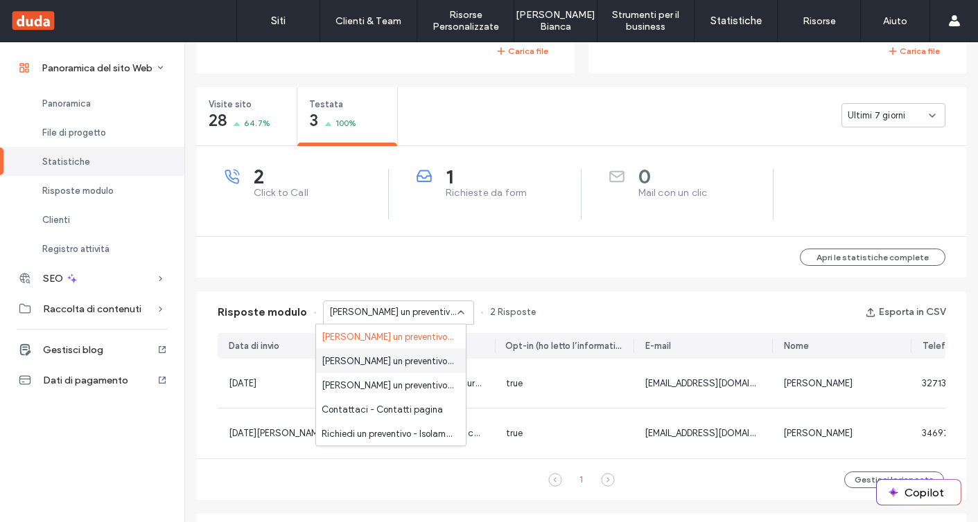
click at [423, 360] on span "Richiedi un preventivo - Ristrutturazioni pagina" at bounding box center [388, 361] width 133 height 14
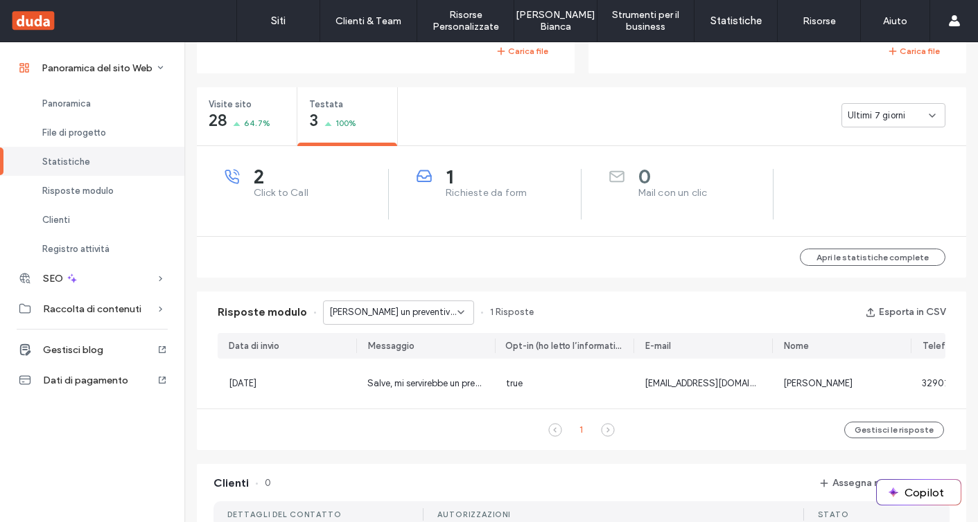
click at [442, 264] on div "Apri le statistiche complete" at bounding box center [581, 257] width 769 height 42
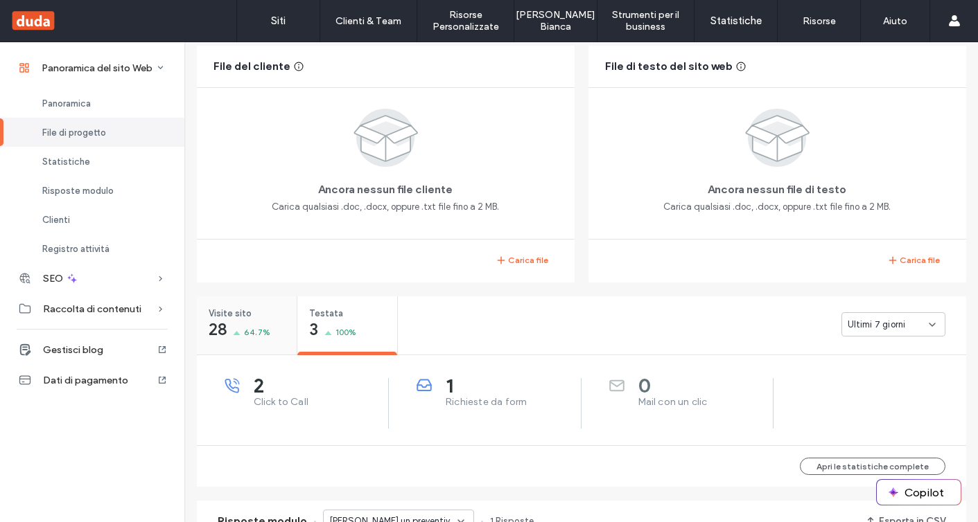
scroll to position [258, 0]
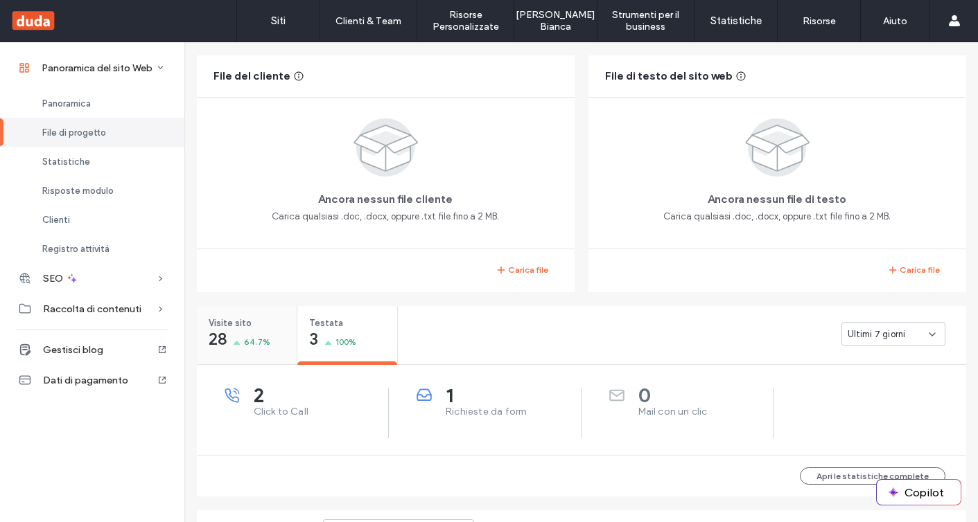
click at [235, 342] on icon at bounding box center [237, 343] width 8 height 4
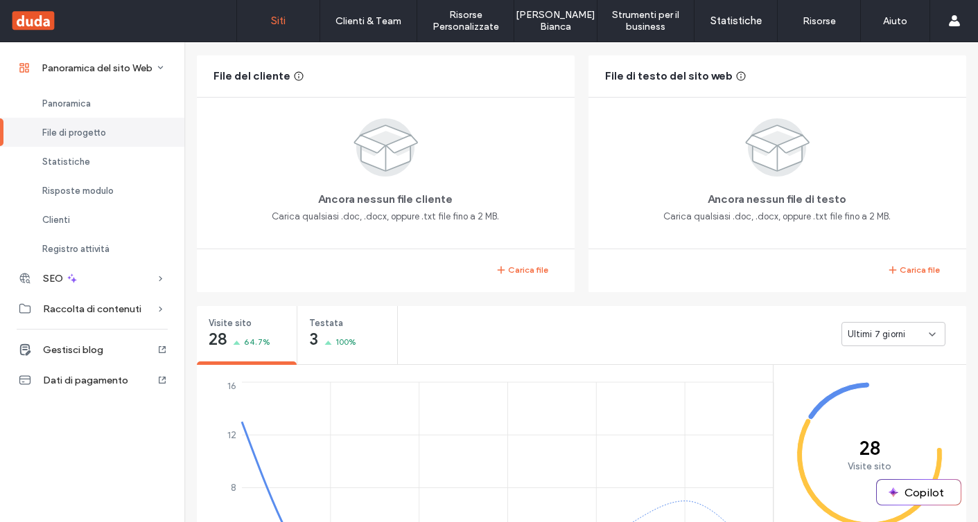
click at [285, 17] on label "Siti" at bounding box center [278, 21] width 15 height 12
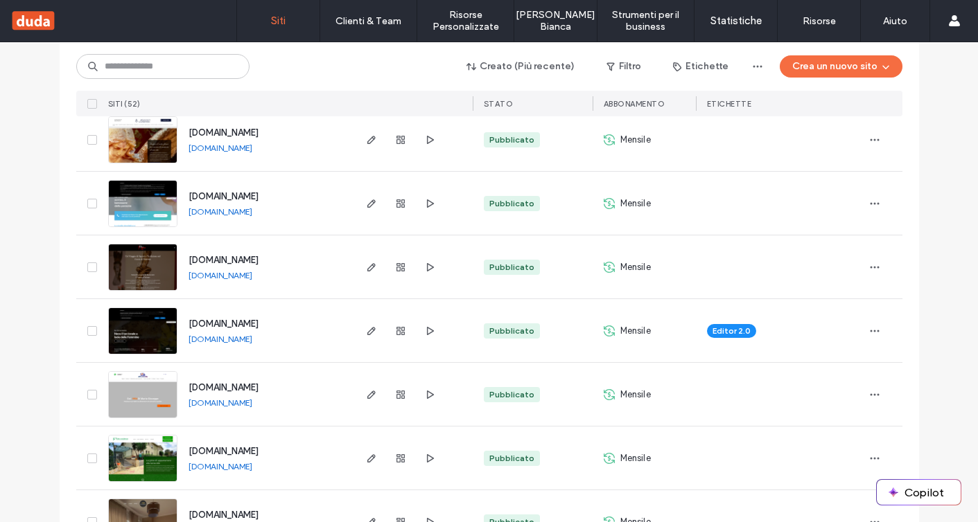
scroll to position [1254, 0]
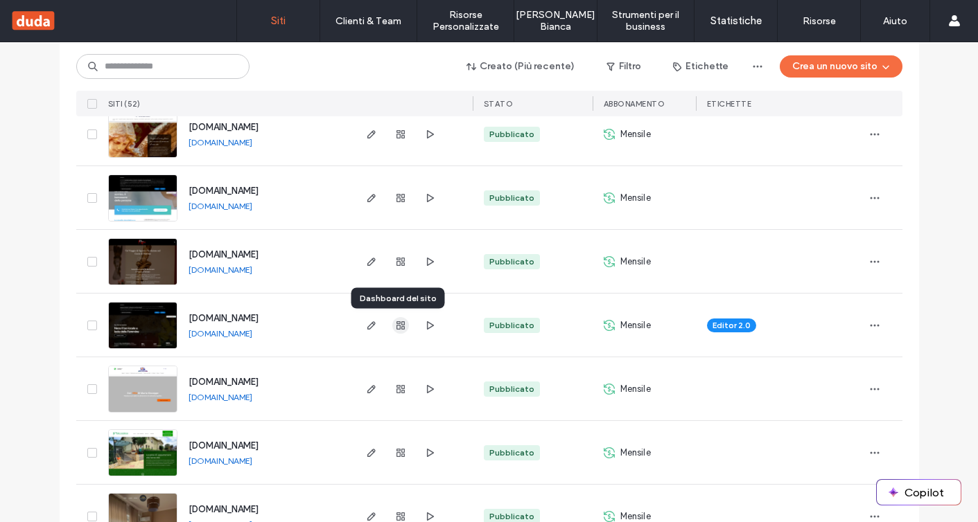
click at [395, 320] on icon "button" at bounding box center [400, 325] width 11 height 11
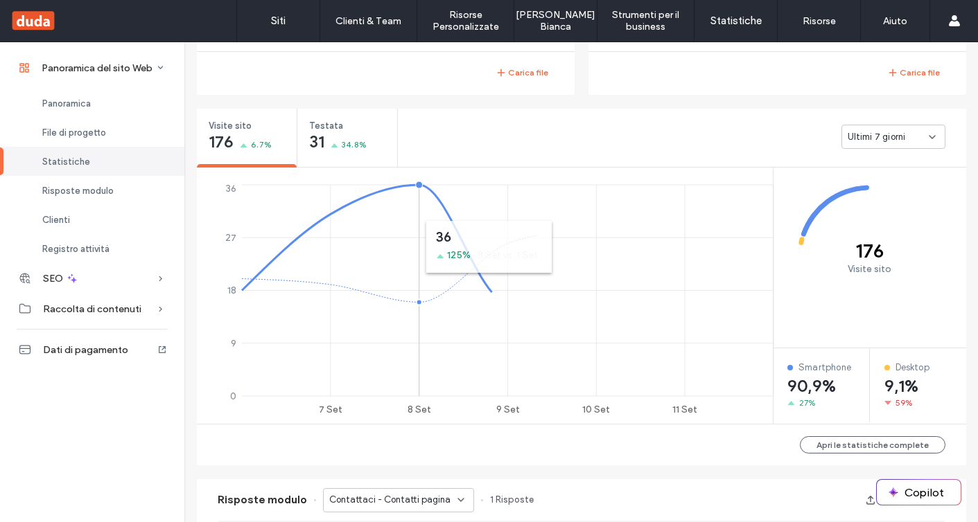
scroll to position [501, 0]
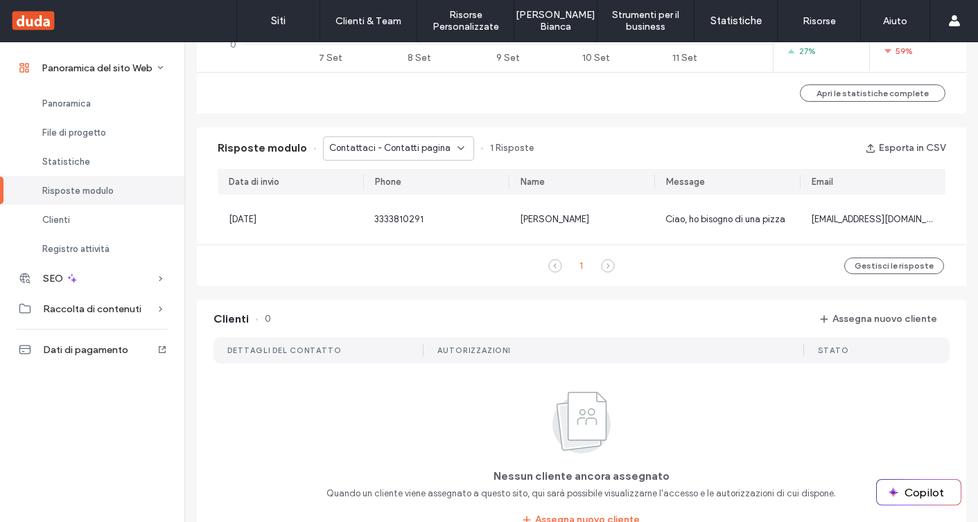
scroll to position [825, 0]
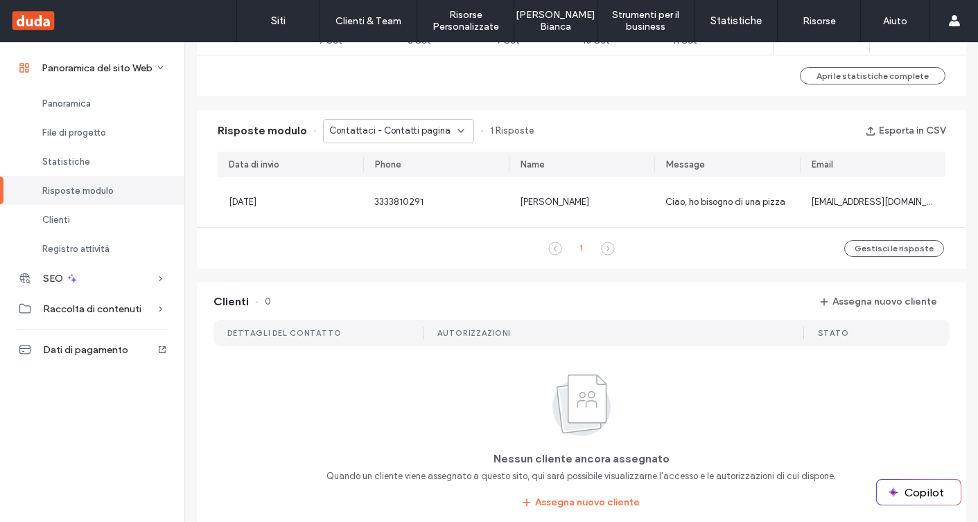
click at [346, 132] on span "Contattaci - Contatti pagina" at bounding box center [389, 131] width 121 height 14
click at [359, 168] on div "Neem contact met ons op - Home pagina" at bounding box center [391, 180] width 150 height 24
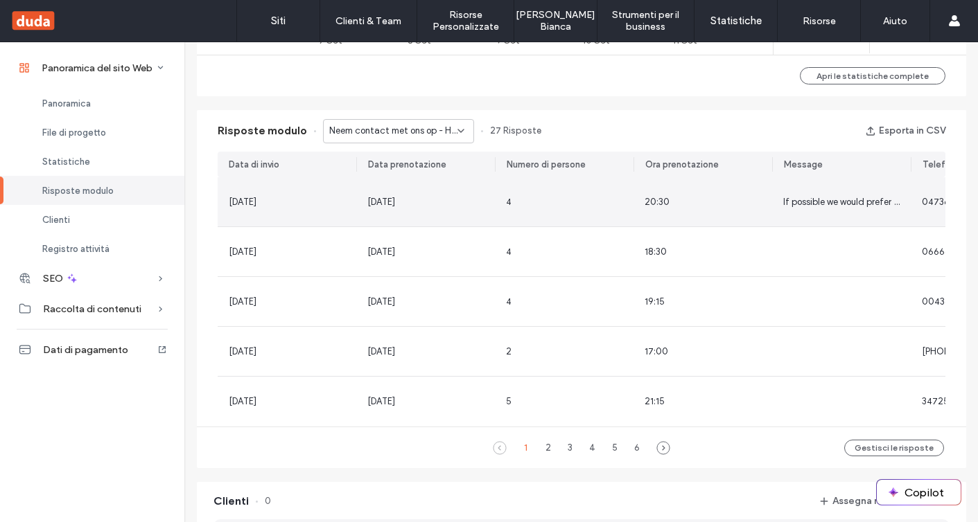
click at [395, 198] on span "[DATE]" at bounding box center [381, 202] width 28 height 10
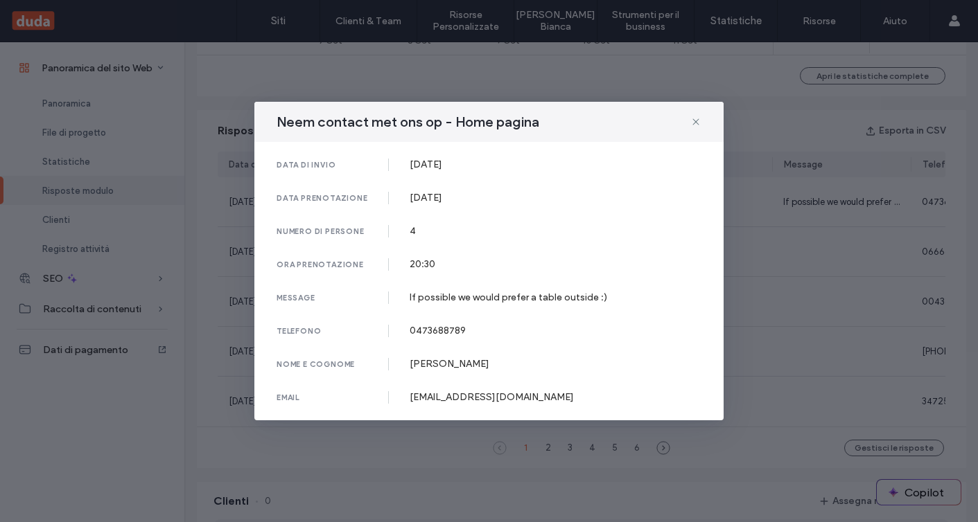
click at [529, 297] on div "If possible we would prefer a table outside :)" at bounding box center [556, 298] width 292 height 12
click at [741, 315] on div "Neem contact met ons op - Home pagina data di invio 11 Sep, 2025 data prenotazi…" at bounding box center [489, 261] width 978 height 522
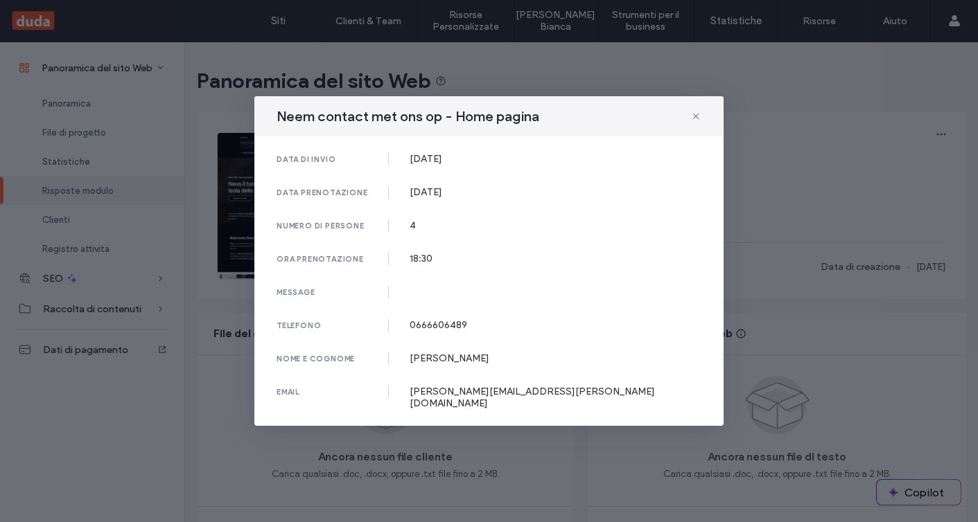
click at [820, 346] on div "Neem contact met ons op - Home pagina data di invio [DATE] data prenotazione [D…" at bounding box center [489, 261] width 978 height 522
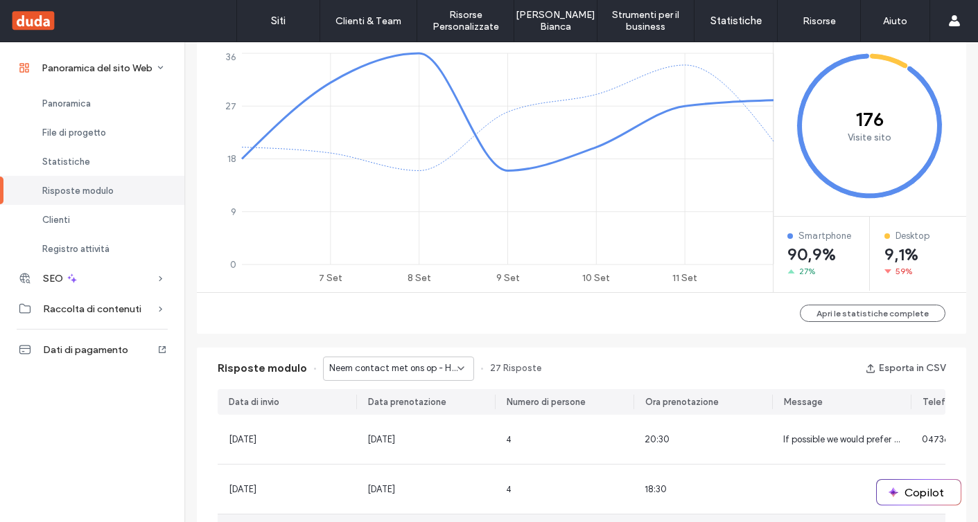
scroll to position [534, 0]
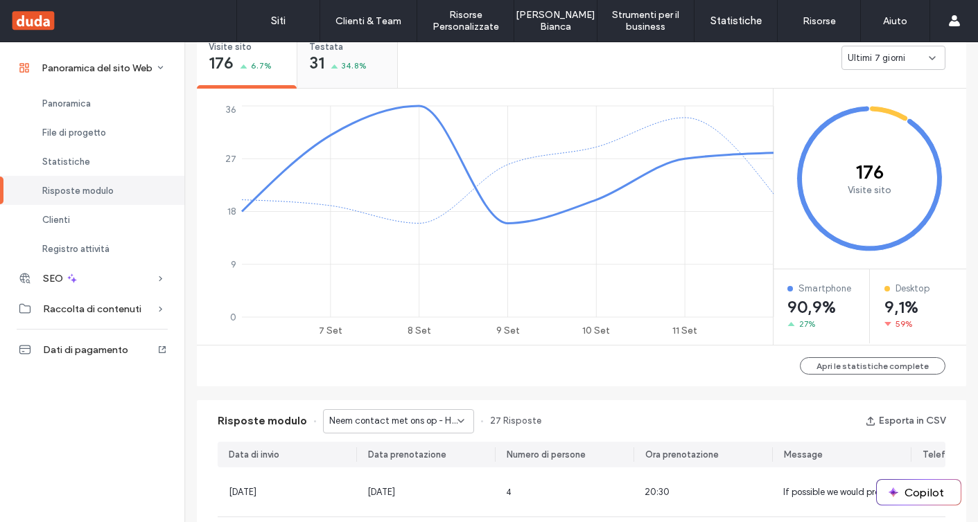
click at [367, 82] on div "Testata 31 34.8%" at bounding box center [347, 56] width 100 height 52
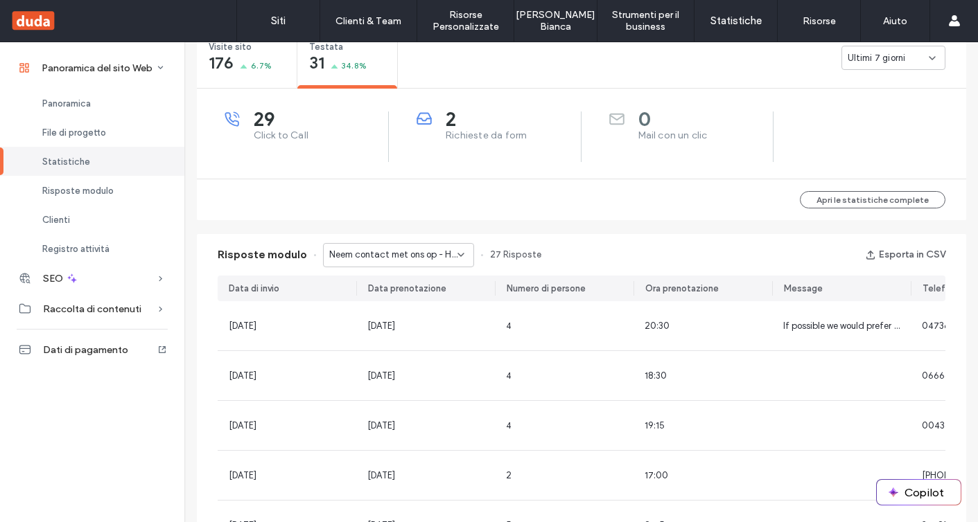
scroll to position [318, 0]
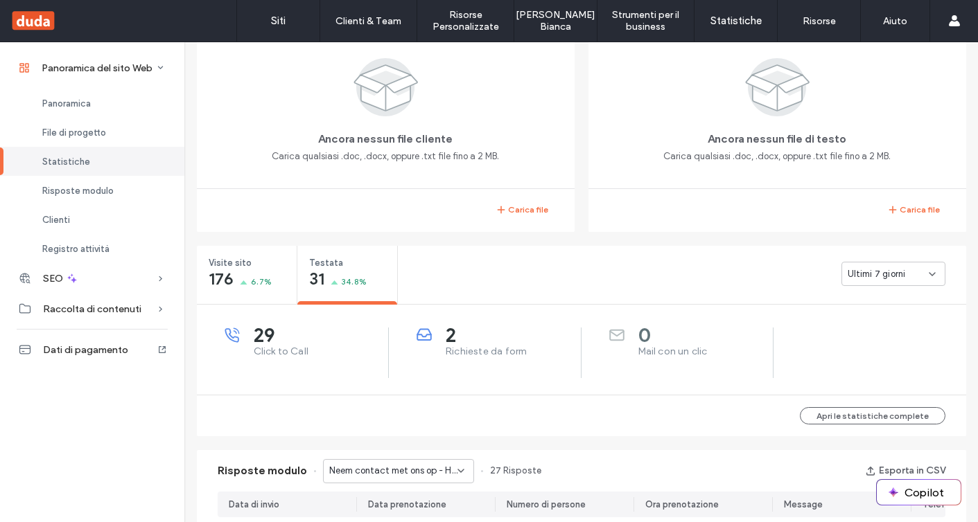
click at [896, 267] on span "Ultimi 7 giorni" at bounding box center [876, 274] width 58 height 14
click at [866, 304] on div "[DATE]" at bounding box center [888, 298] width 103 height 24
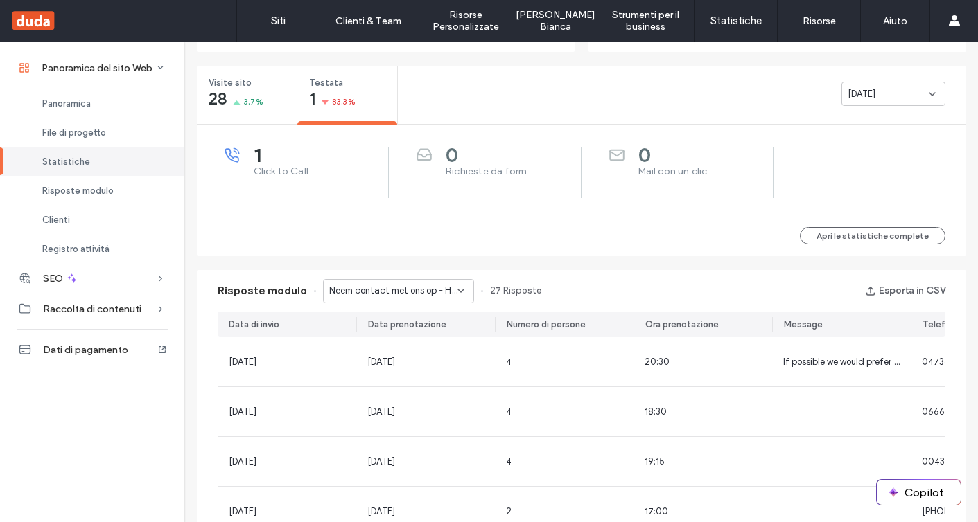
scroll to position [529, 0]
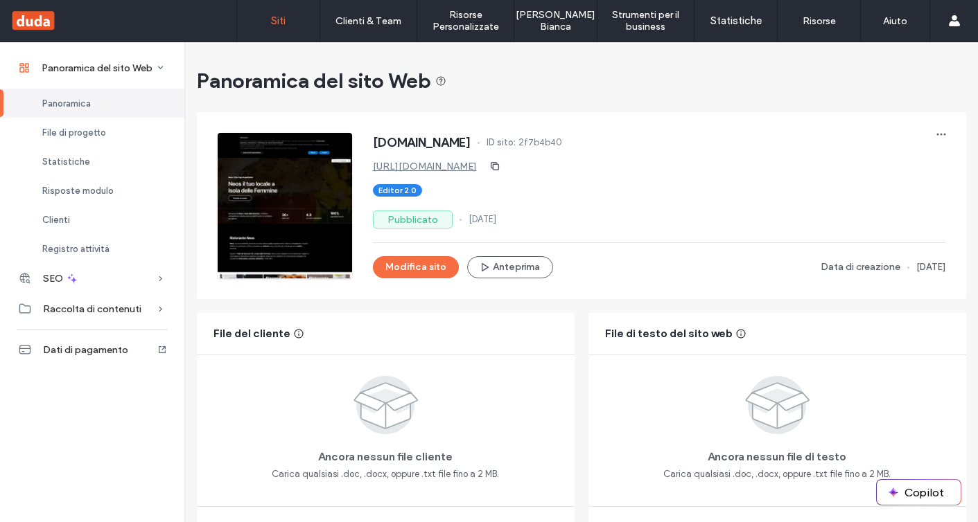
click at [276, 17] on label "Siti" at bounding box center [278, 21] width 15 height 12
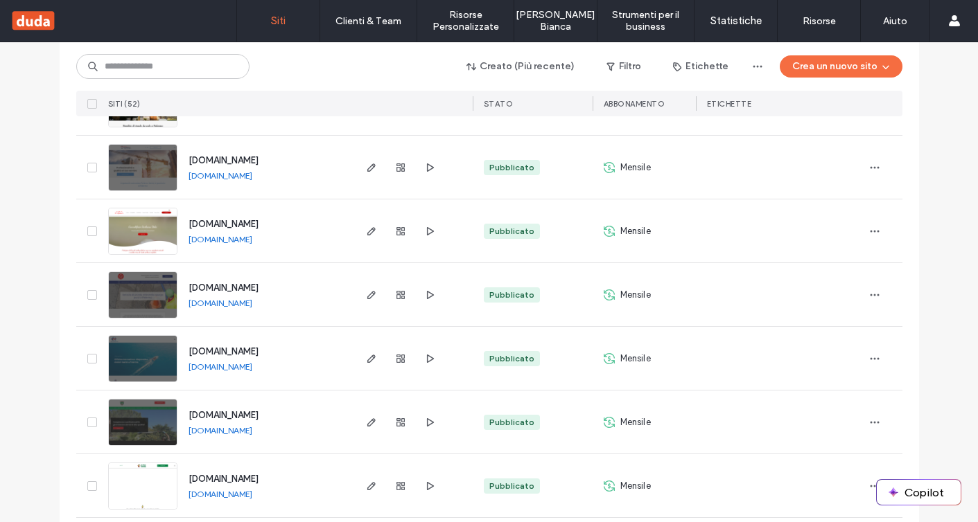
scroll to position [2685, 0]
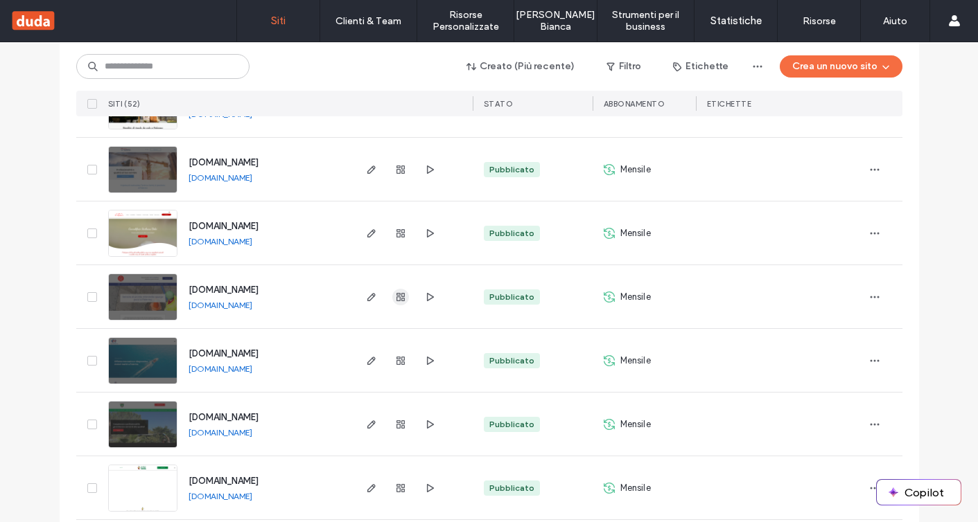
click at [395, 298] on icon "button" at bounding box center [400, 297] width 11 height 11
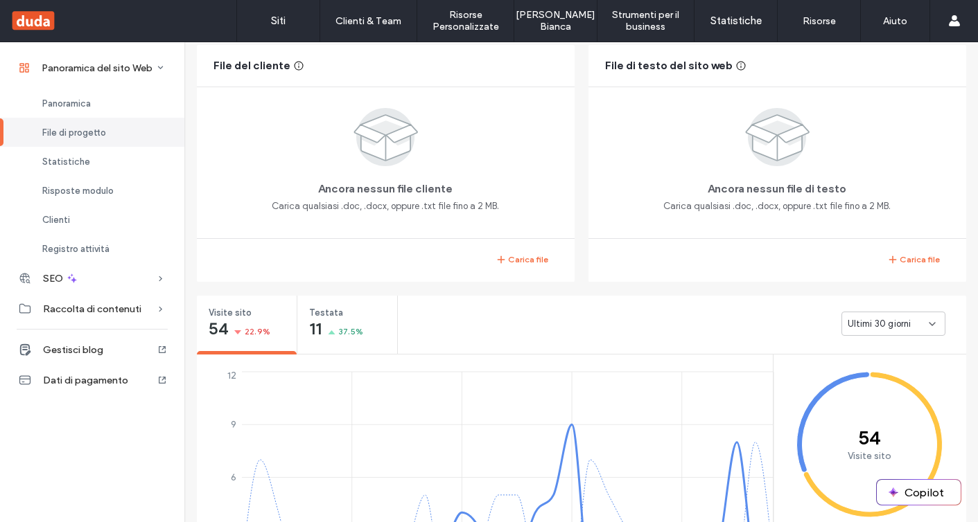
scroll to position [305, 0]
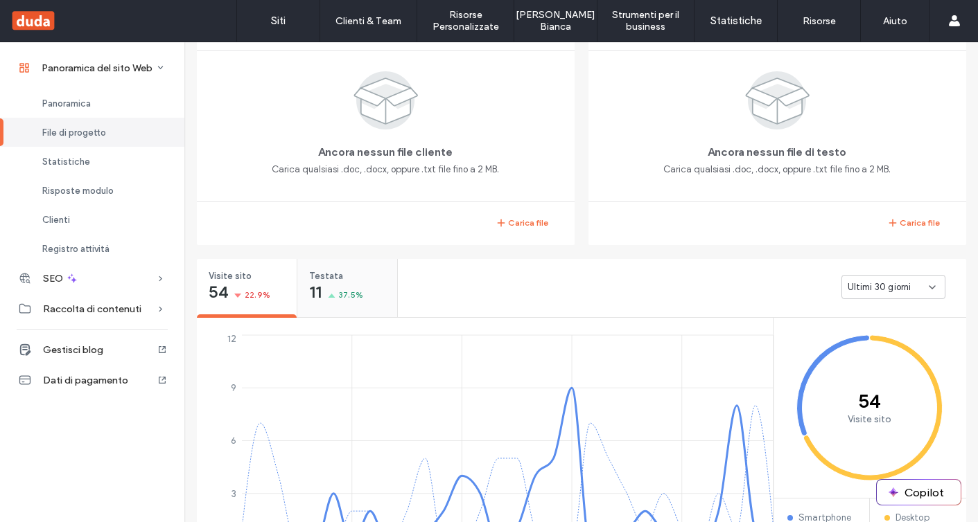
click at [355, 287] on div "11 37.5%" at bounding box center [336, 293] width 54 height 17
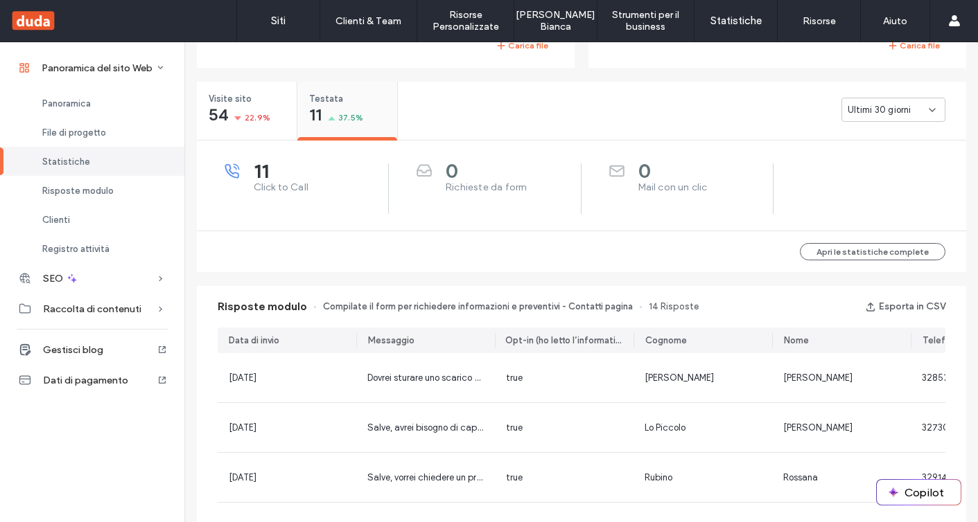
scroll to position [556, 0]
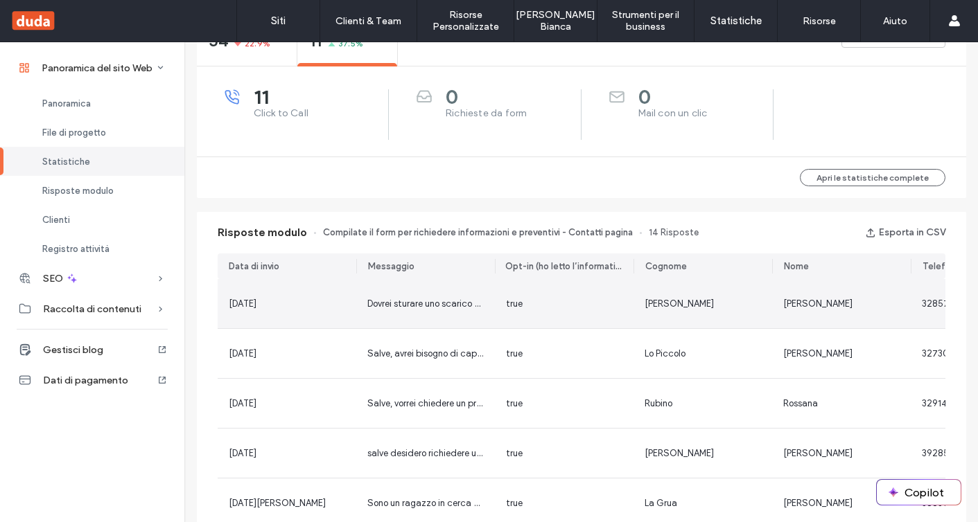
click at [389, 310] on div "Dovrei sturare uno scarico di lavandino da cucina, con tubo da 32,lunghezza dal…" at bounding box center [425, 304] width 116 height 14
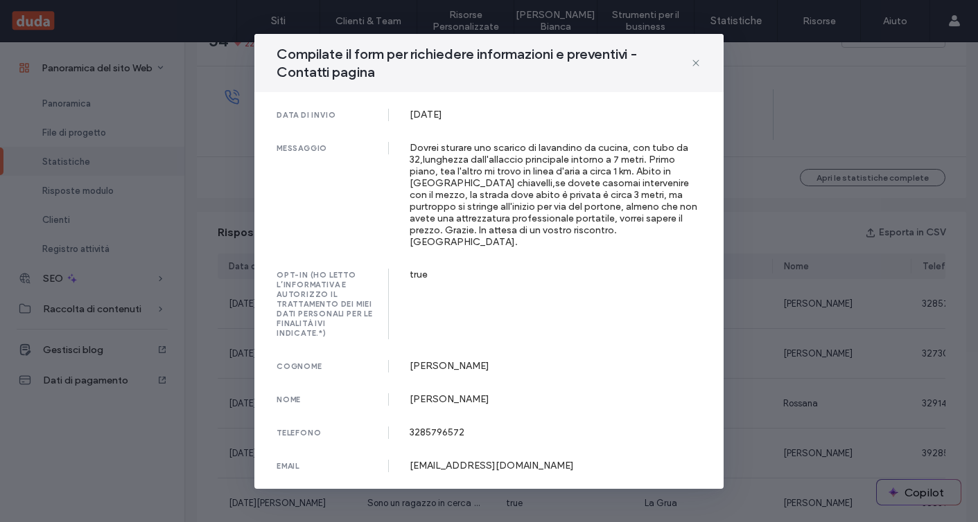
click at [750, 345] on div "Compilate il form per richiedere informazioni e preventivi - Contatti pagina da…" at bounding box center [489, 261] width 978 height 522
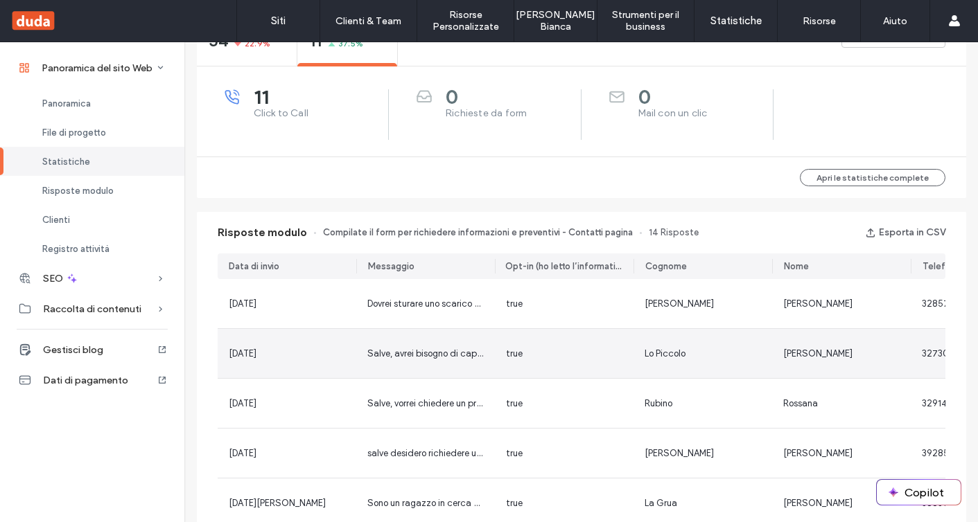
click at [527, 350] on div "true" at bounding box center [564, 354] width 116 height 14
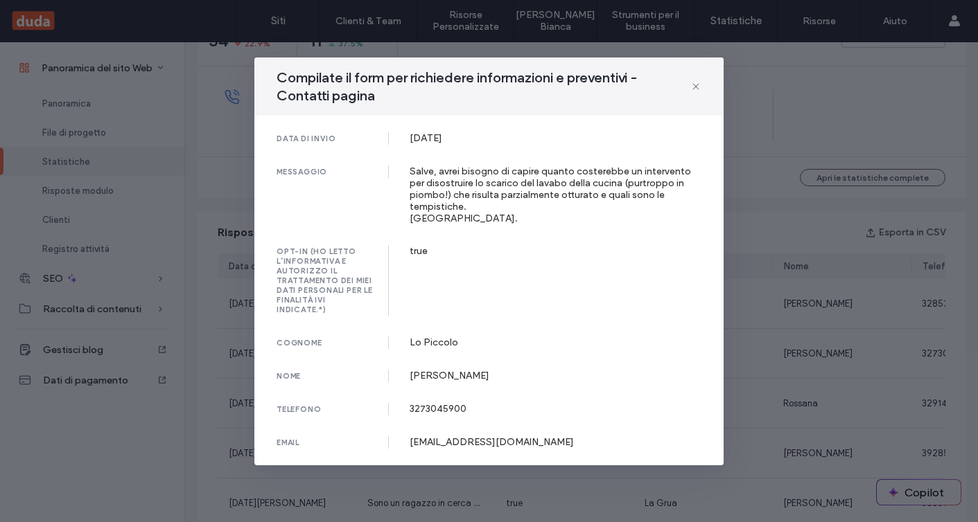
click at [696, 87] on icon at bounding box center [695, 86] width 11 height 11
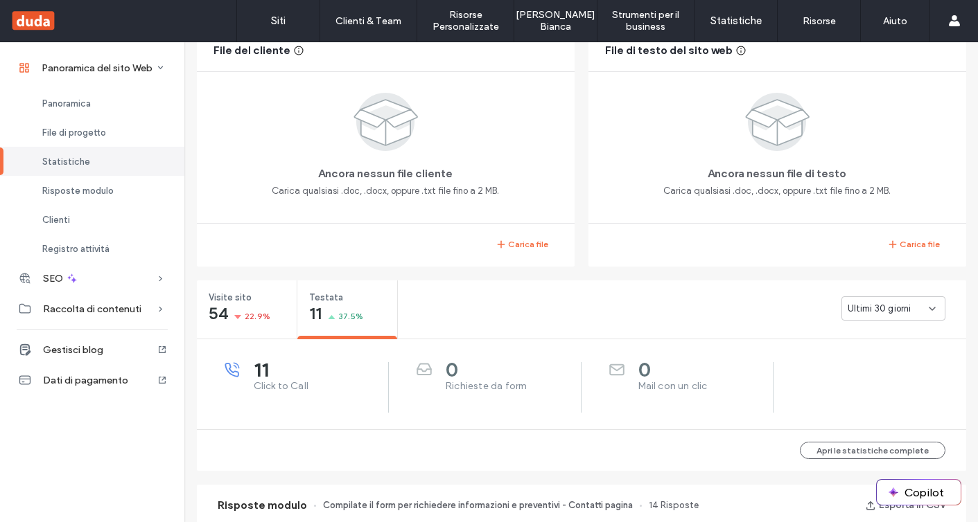
scroll to position [265, 0]
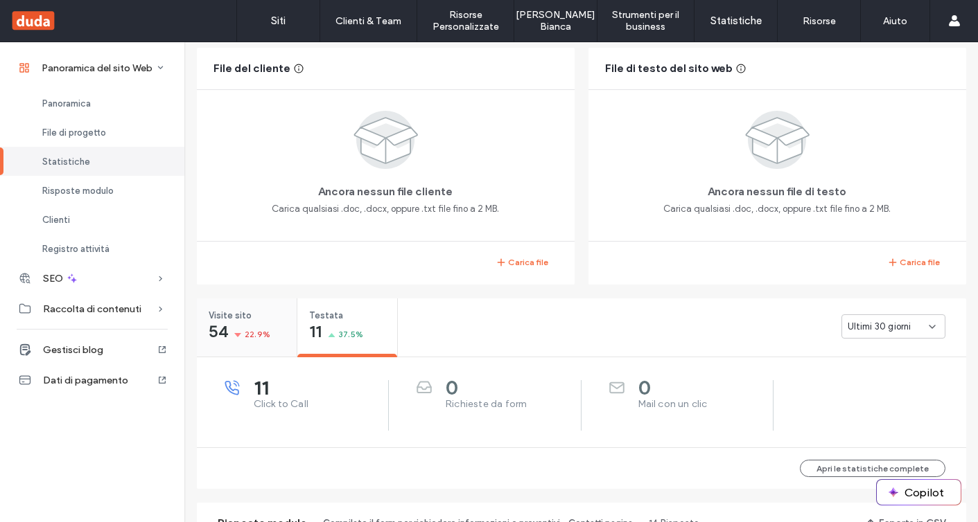
click at [248, 326] on div "54 22.9%" at bounding box center [240, 333] width 62 height 17
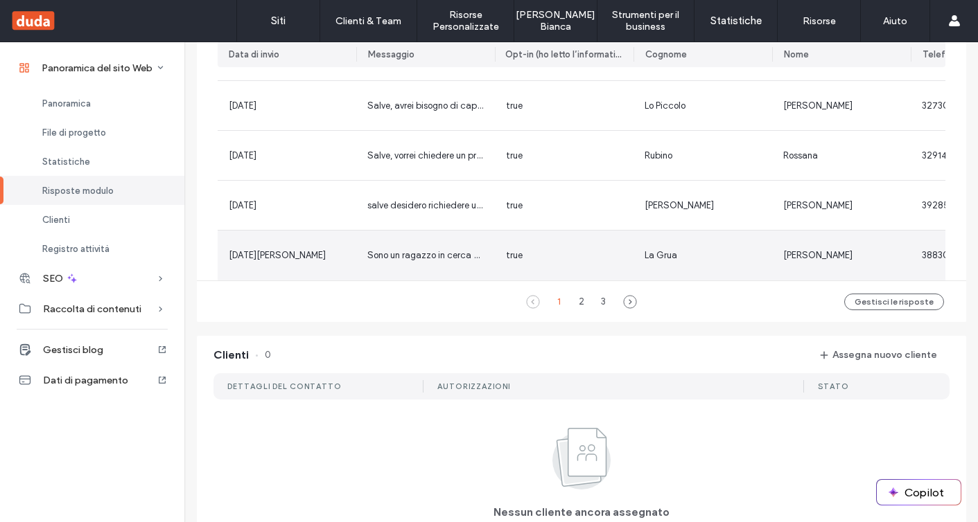
scroll to position [992, 0]
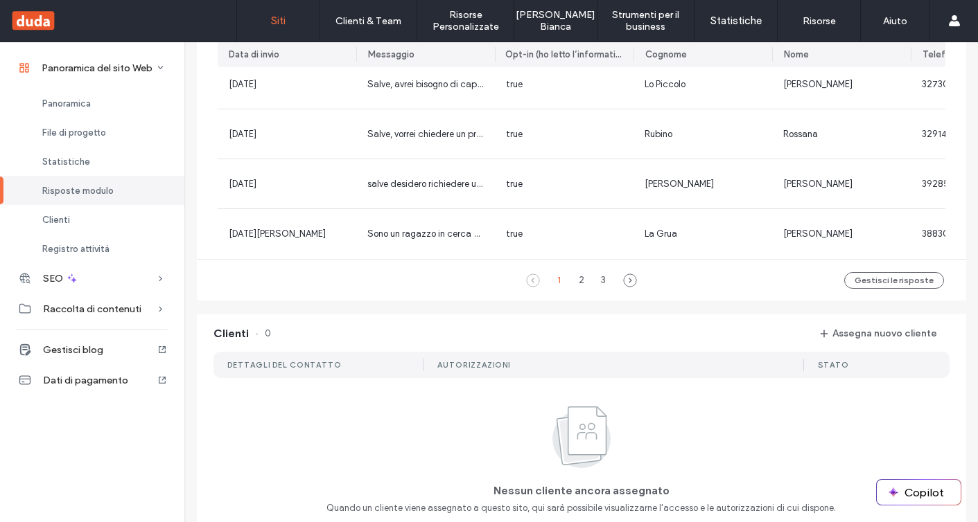
click at [274, 27] on label "Siti" at bounding box center [278, 21] width 15 height 12
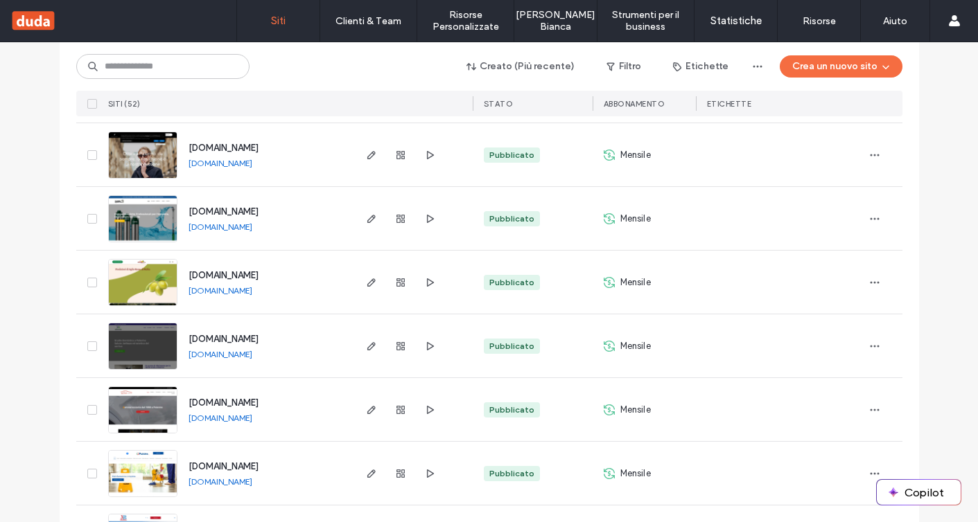
scroll to position [599, 0]
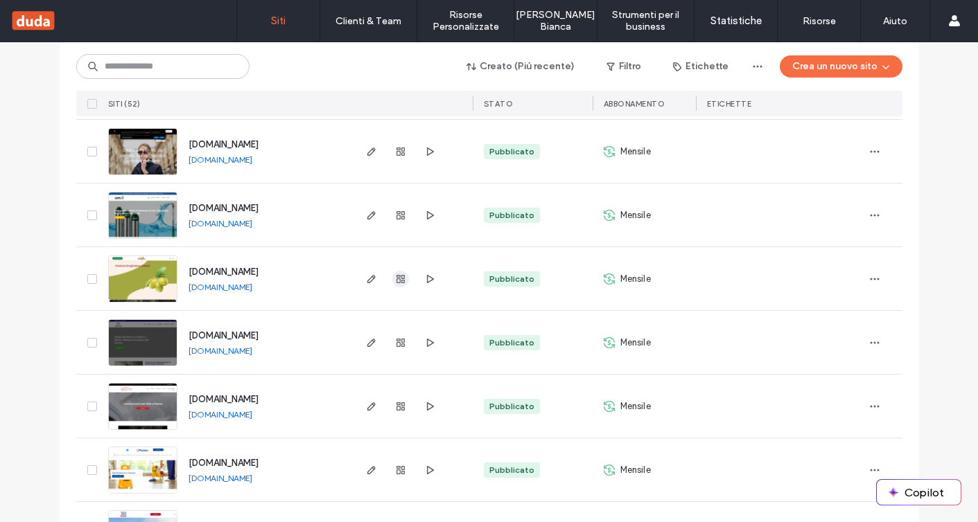
click at [402, 281] on span "button" at bounding box center [400, 279] width 17 height 17
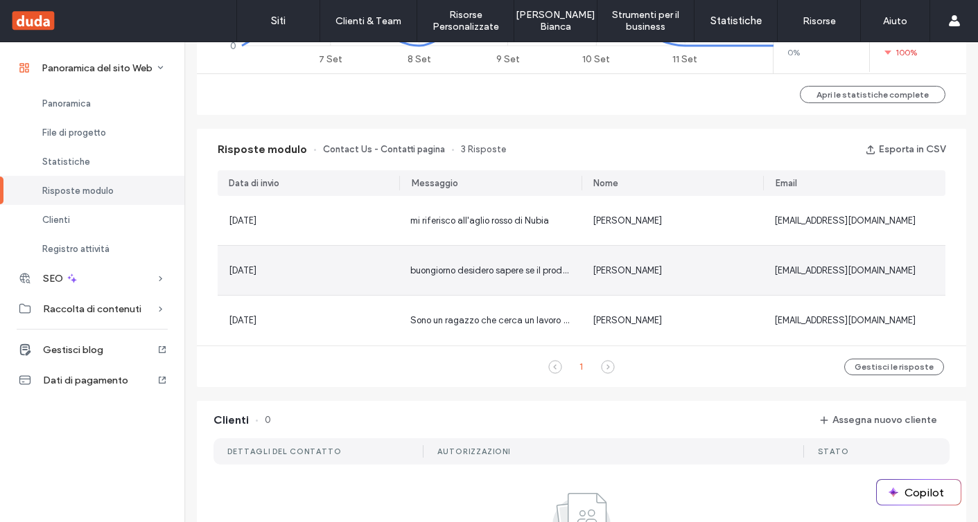
scroll to position [811, 0]
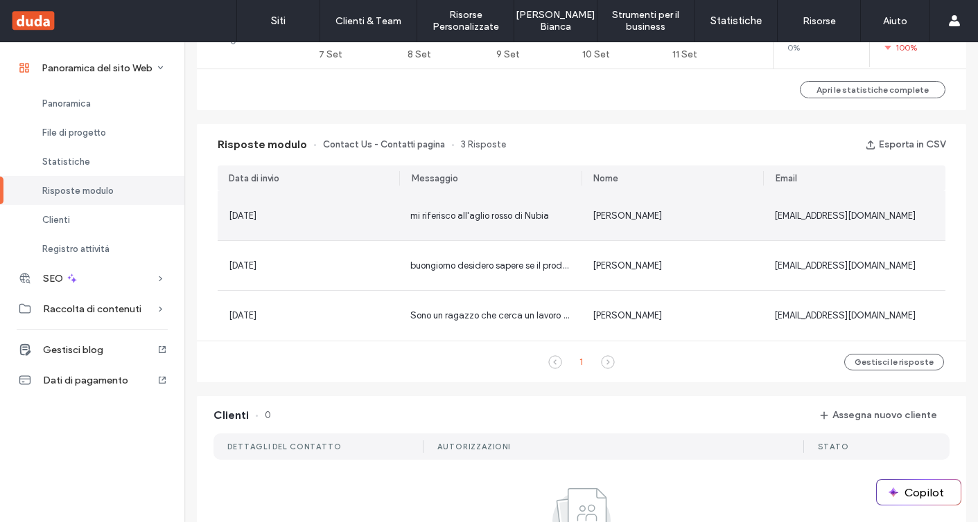
click at [470, 226] on div "mi riferisco all'aglio rosso di Nubia" at bounding box center [490, 215] width 182 height 49
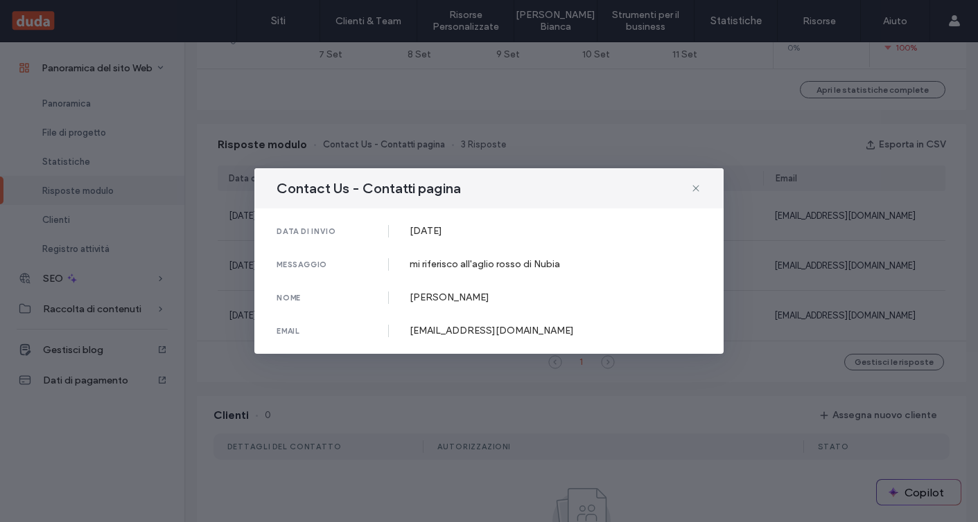
click at [741, 319] on div "Contact Us - Contatti pagina data di invio [DATE] messaggio mi riferisco all'ag…" at bounding box center [489, 261] width 978 height 522
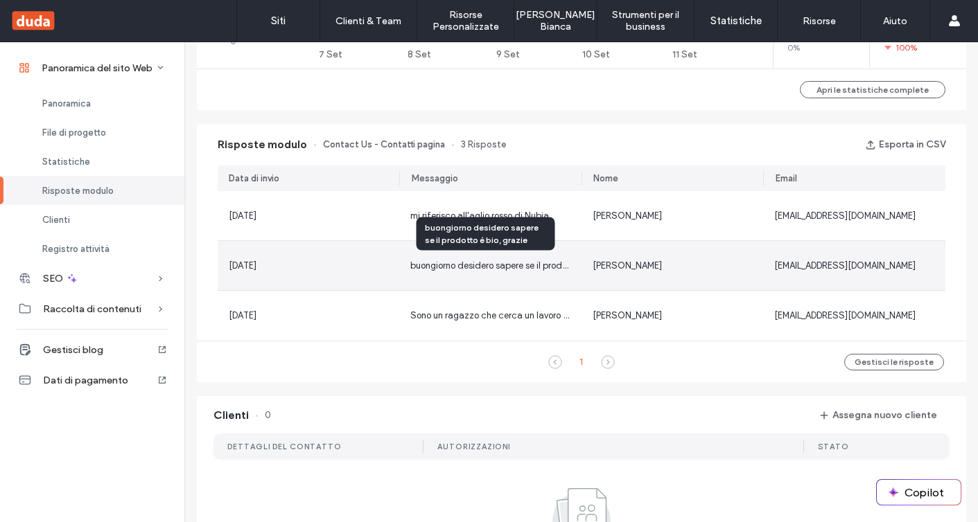
click at [544, 259] on div "buongiorno desidero sapere se il prodotto è bio, grazie" at bounding box center [490, 266] width 160 height 14
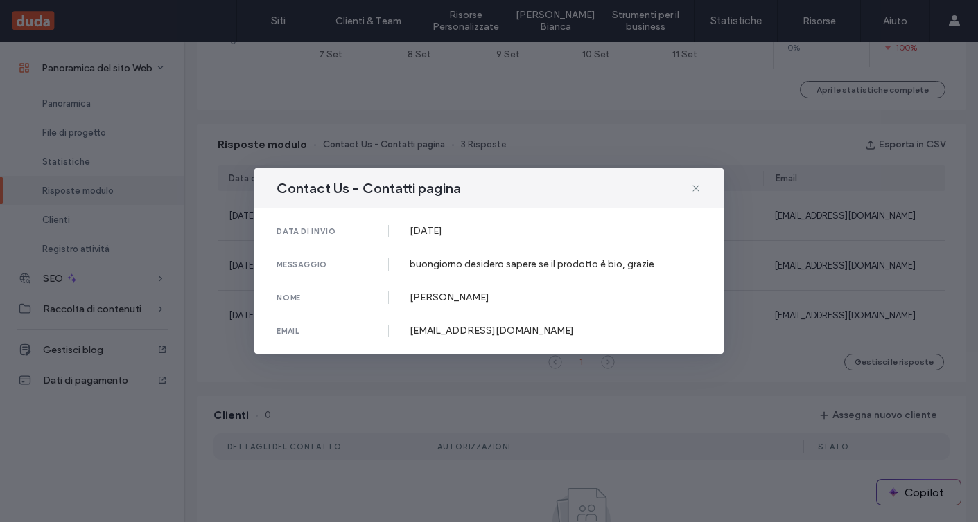
click at [730, 256] on div "Contact Us - Contatti pagina data di invio [DATE] messaggio buongiorno desidero…" at bounding box center [489, 261] width 978 height 522
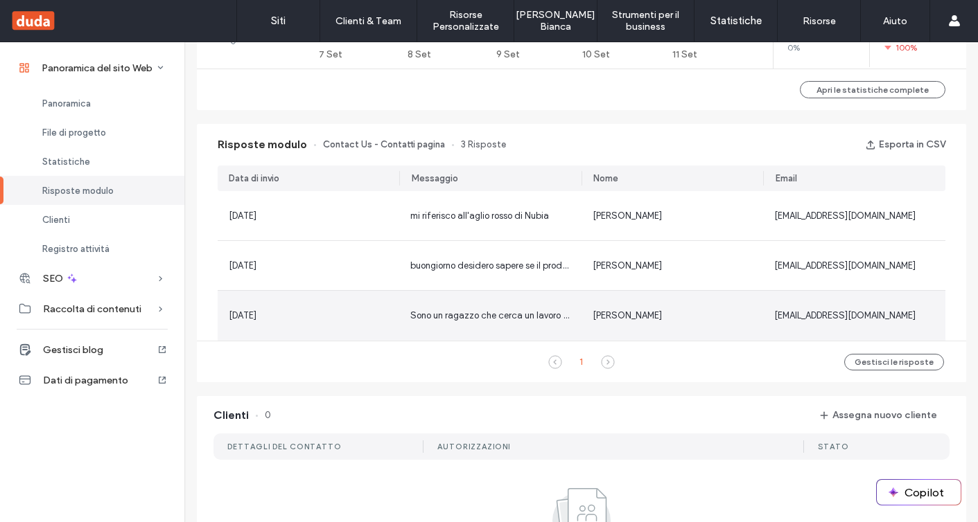
click at [581, 310] on div "[PERSON_NAME]" at bounding box center [672, 316] width 182 height 50
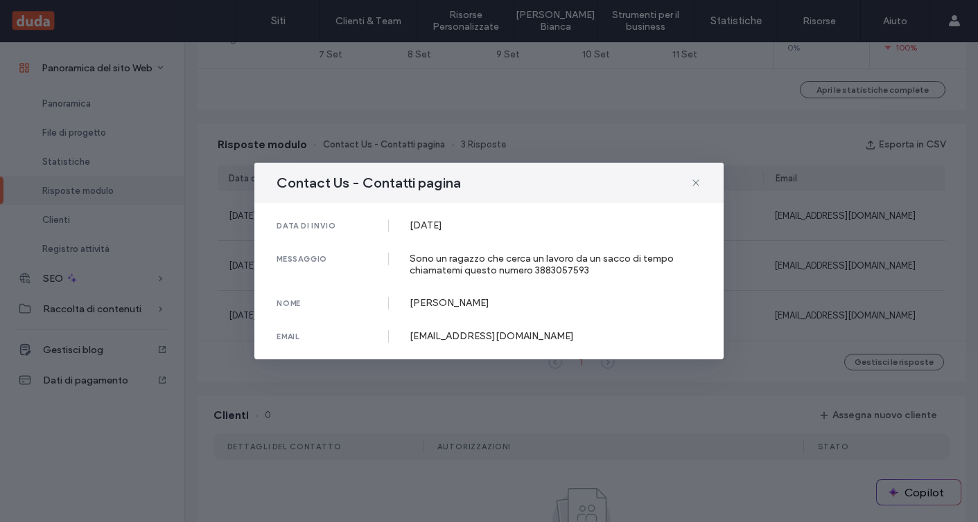
click at [792, 258] on div "Contact Us - Contatti pagina data di invio [DATE] messaggio Sono un ragazzo che…" at bounding box center [489, 261] width 978 height 522
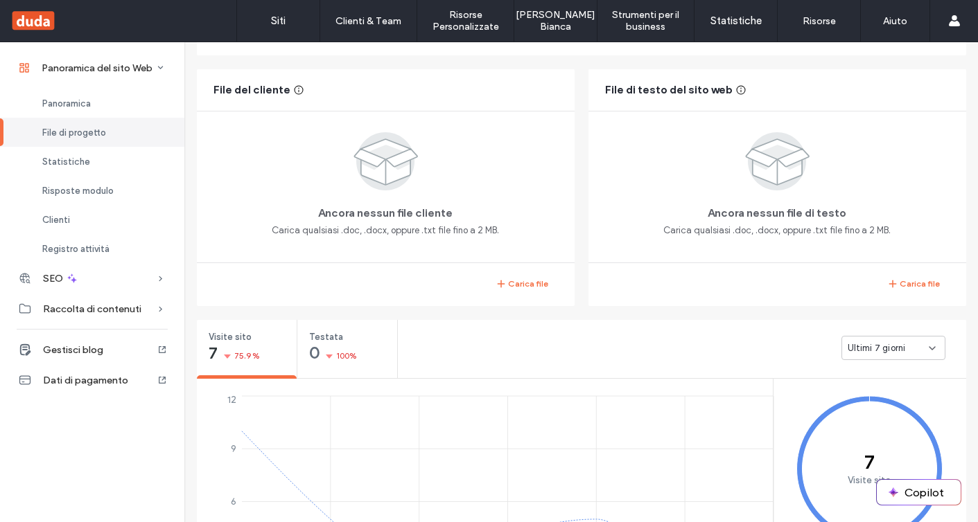
scroll to position [59, 0]
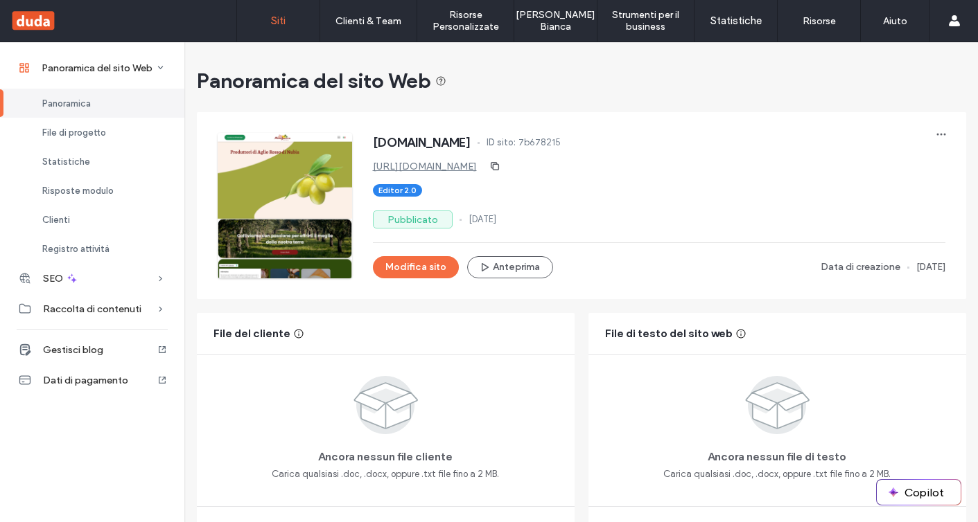
click at [272, 24] on label "Siti" at bounding box center [278, 21] width 15 height 12
